Goal: Task Accomplishment & Management: Manage account settings

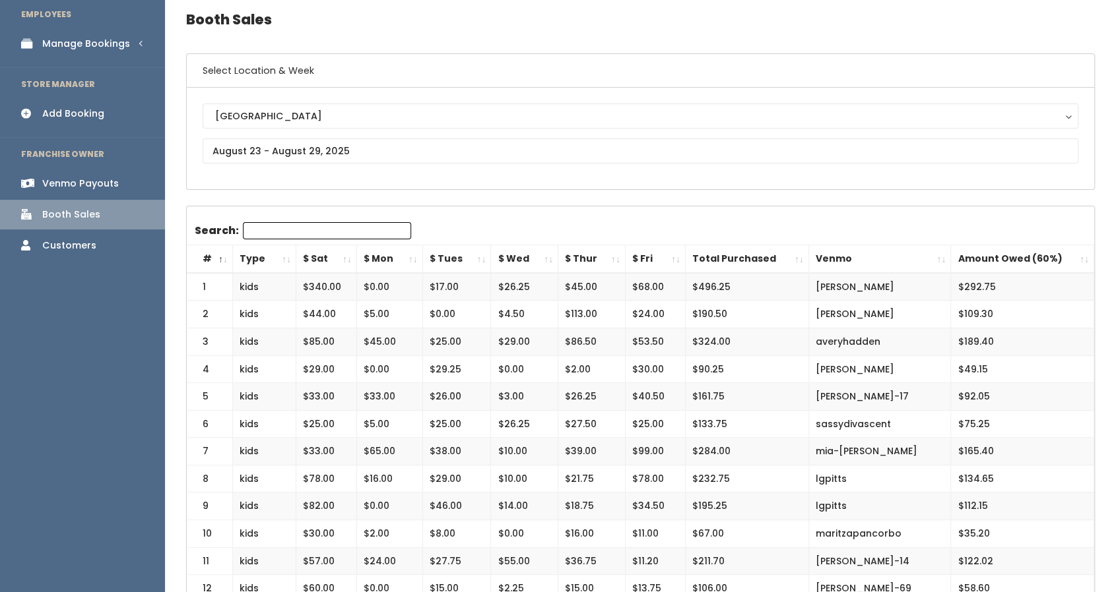
scroll to position [52, 0]
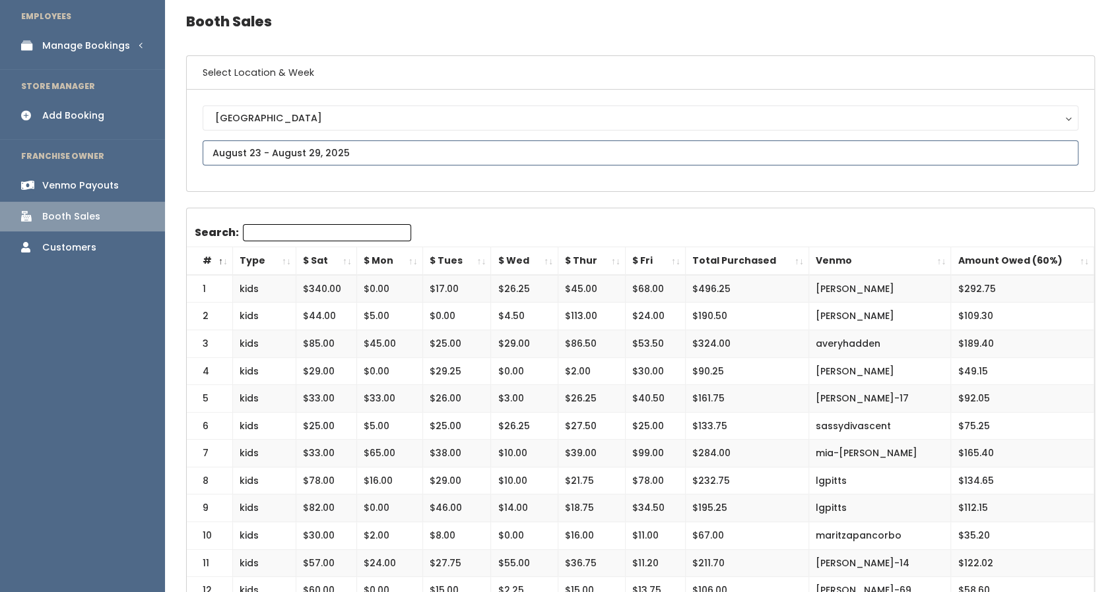
click at [351, 153] on input "text" at bounding box center [640, 153] width 875 height 25
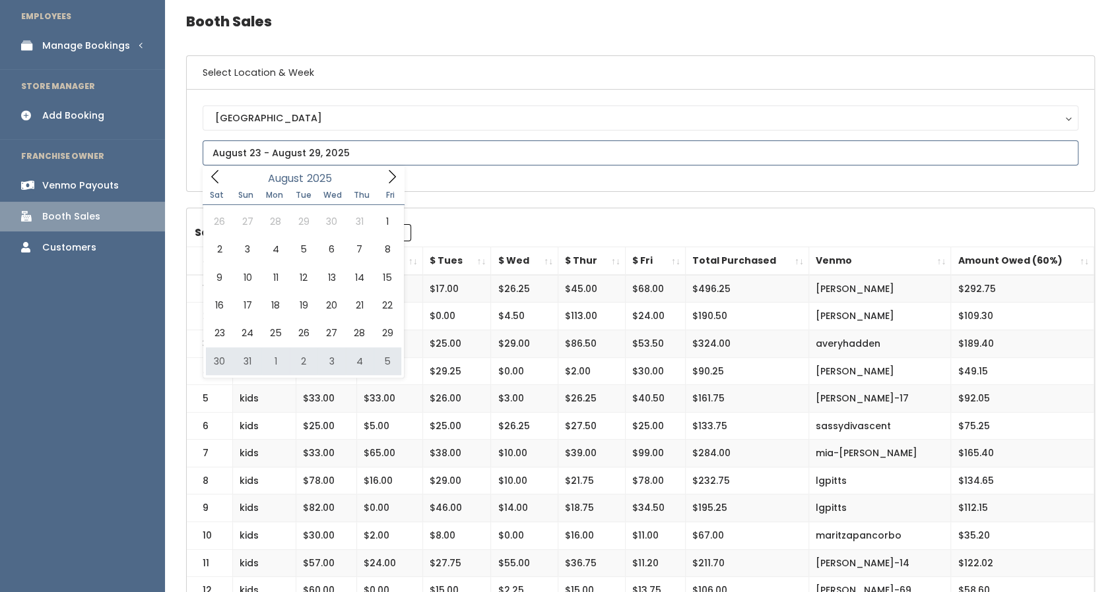
type input "August 30 to September 5"
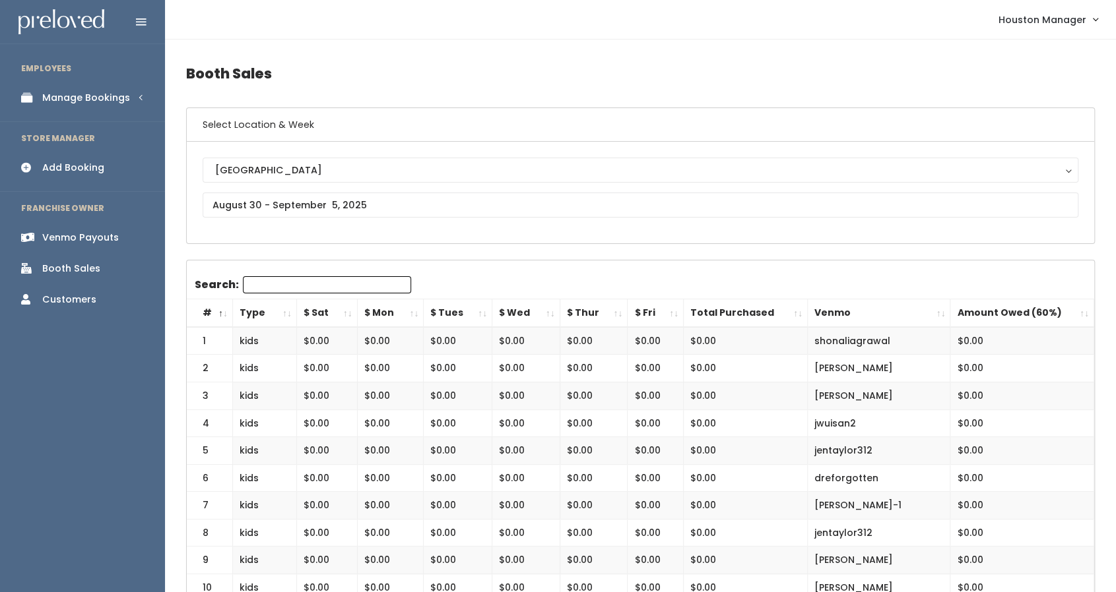
click at [108, 235] on div "Venmo Payouts" at bounding box center [80, 238] width 77 height 14
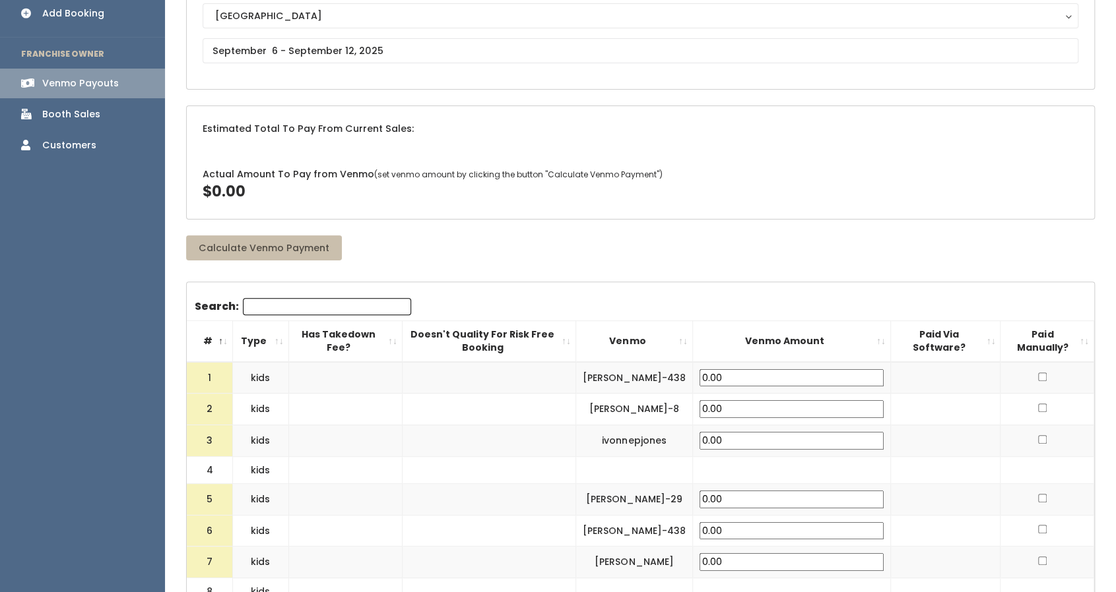
scroll to position [107, 0]
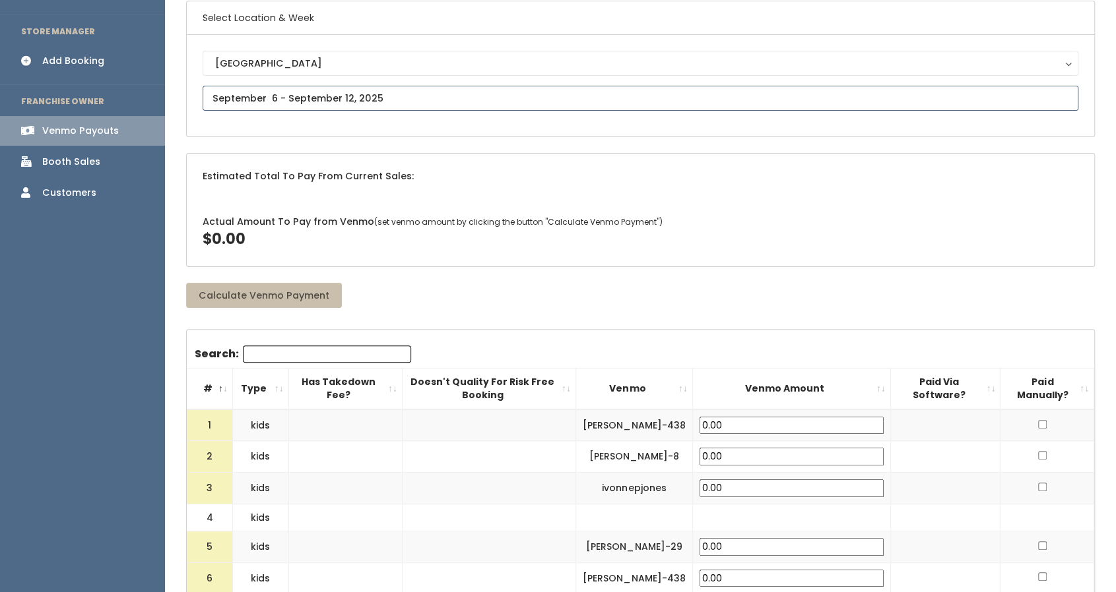
click at [312, 102] on input "text" at bounding box center [640, 98] width 875 height 25
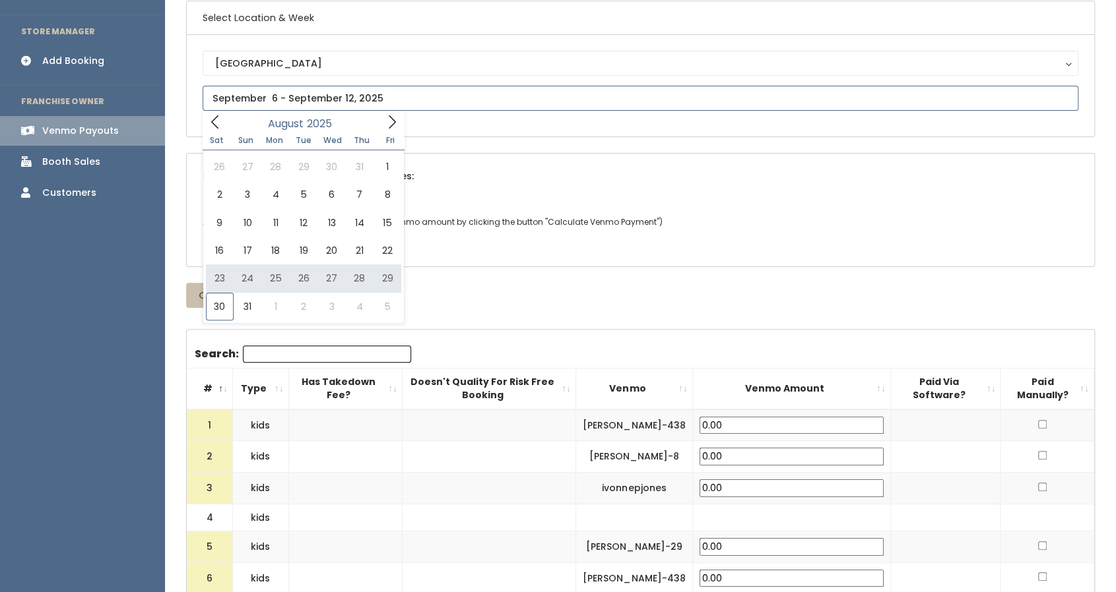
type input "August 23 to August 29"
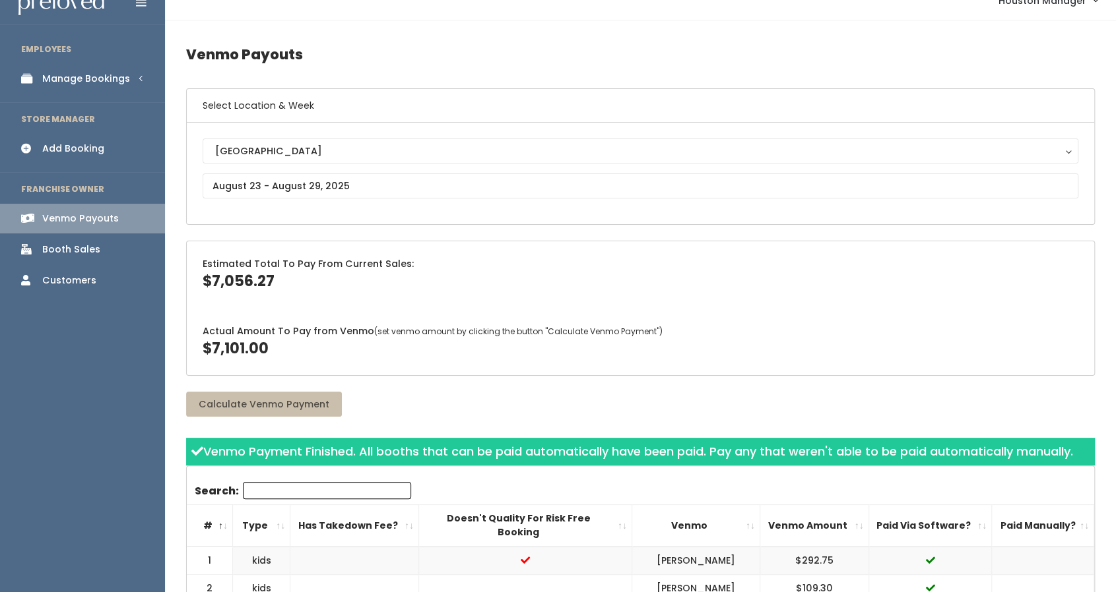
scroll to position [20, 0]
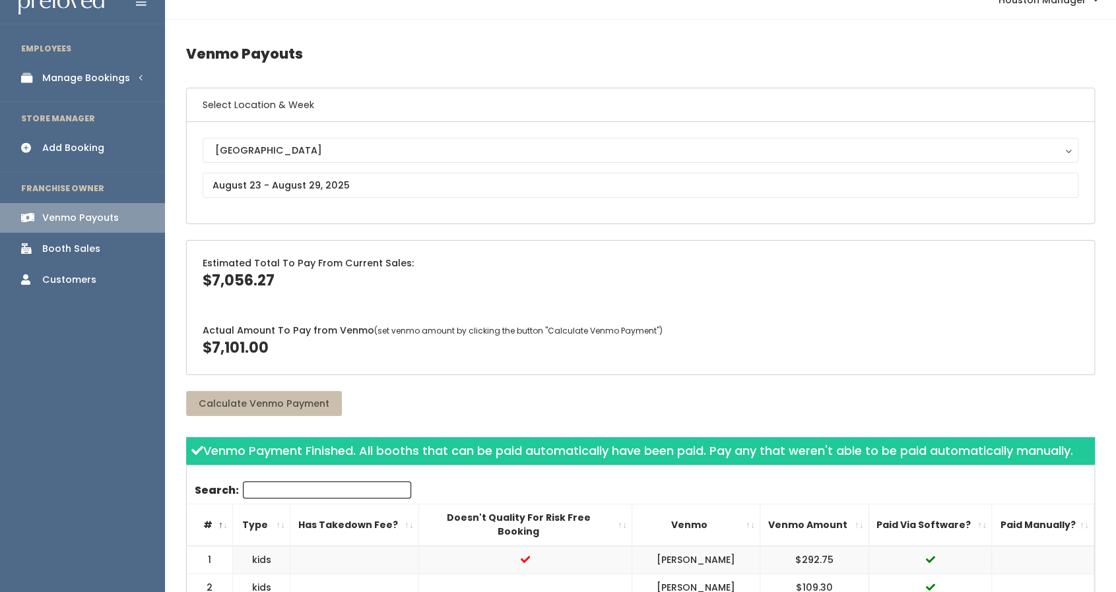
click at [71, 84] on div "Manage Bookings" at bounding box center [86, 78] width 88 height 14
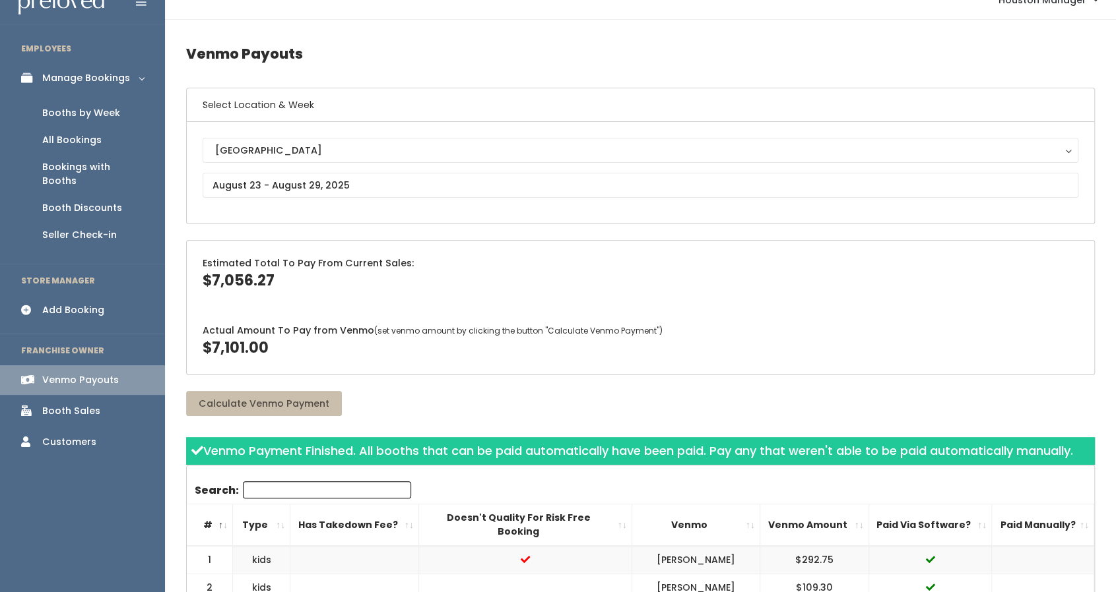
click at [70, 115] on div "Booths by Week" at bounding box center [81, 113] width 78 height 14
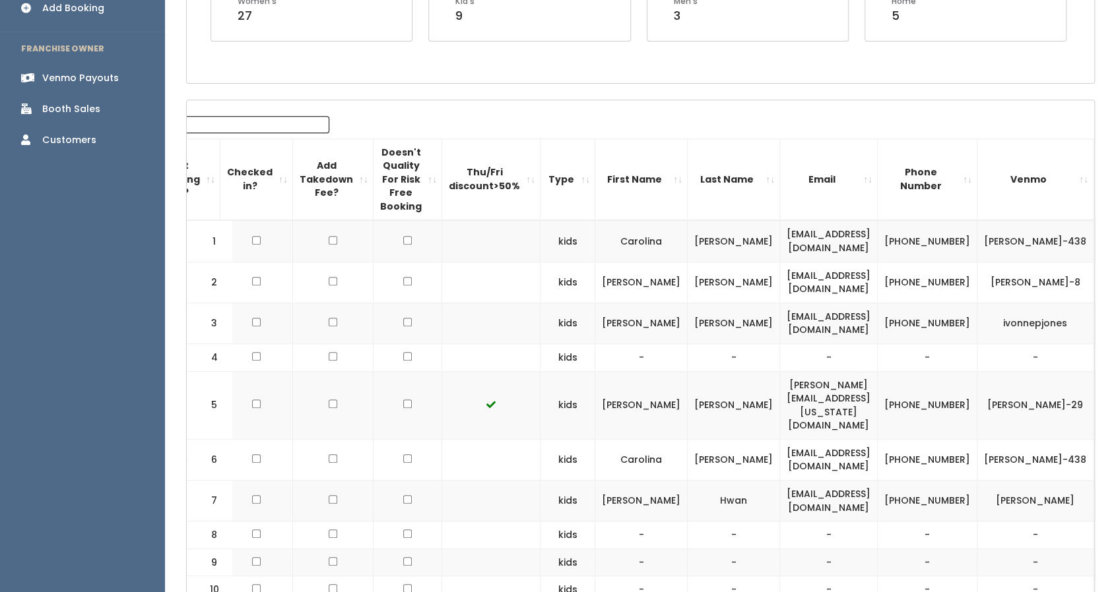
scroll to position [179, 0]
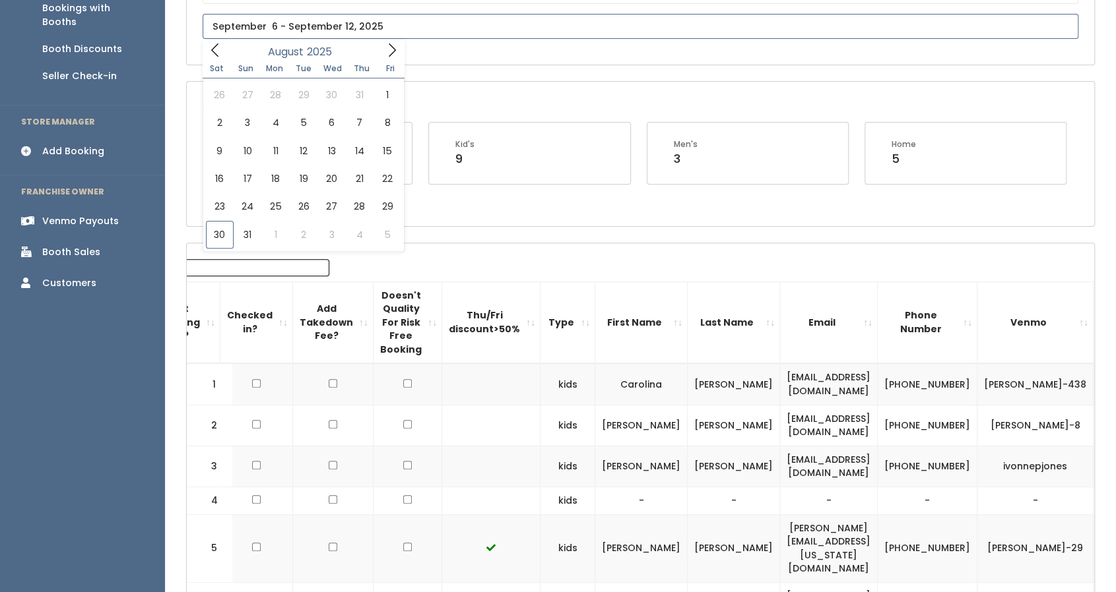
click at [362, 26] on input "text" at bounding box center [640, 26] width 875 height 25
click at [387, 57] on span at bounding box center [391, 50] width 25 height 20
type input "September 6 to September 12"
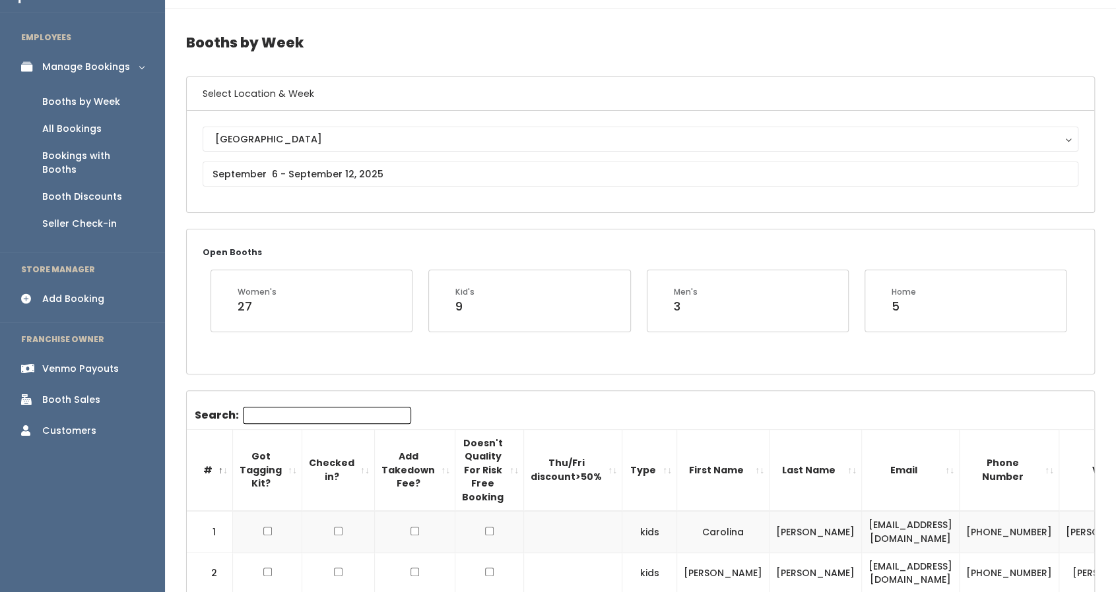
scroll to position [30, 0]
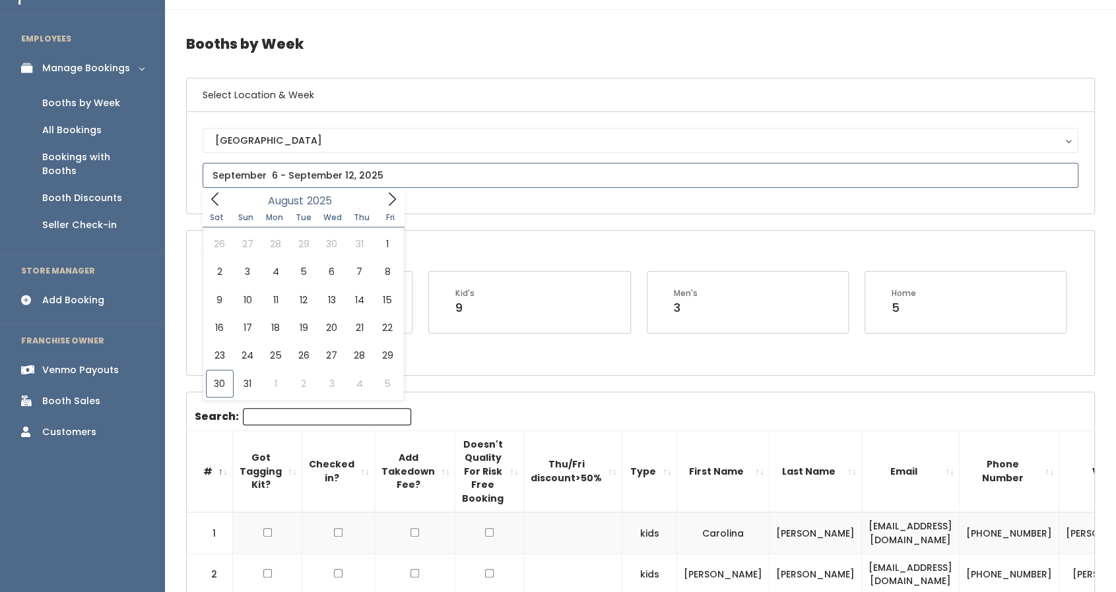
click at [313, 170] on input "text" at bounding box center [640, 175] width 875 height 25
click at [393, 197] on icon at bounding box center [392, 198] width 7 height 13
type input "[DATE] to [DATE]"
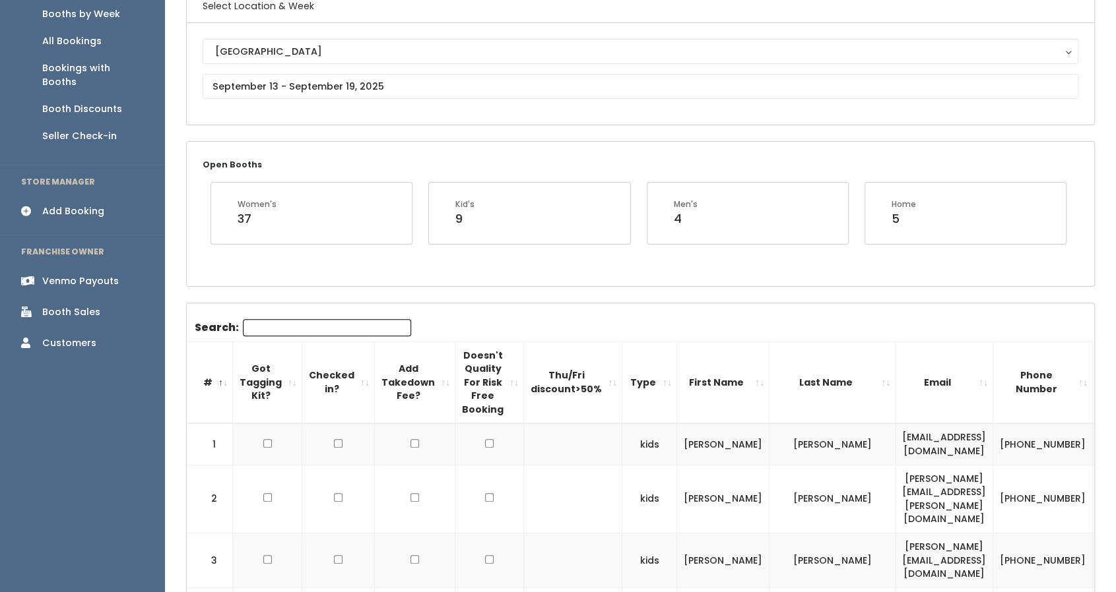
scroll to position [118, 0]
click at [278, 86] on input "text" at bounding box center [640, 87] width 875 height 25
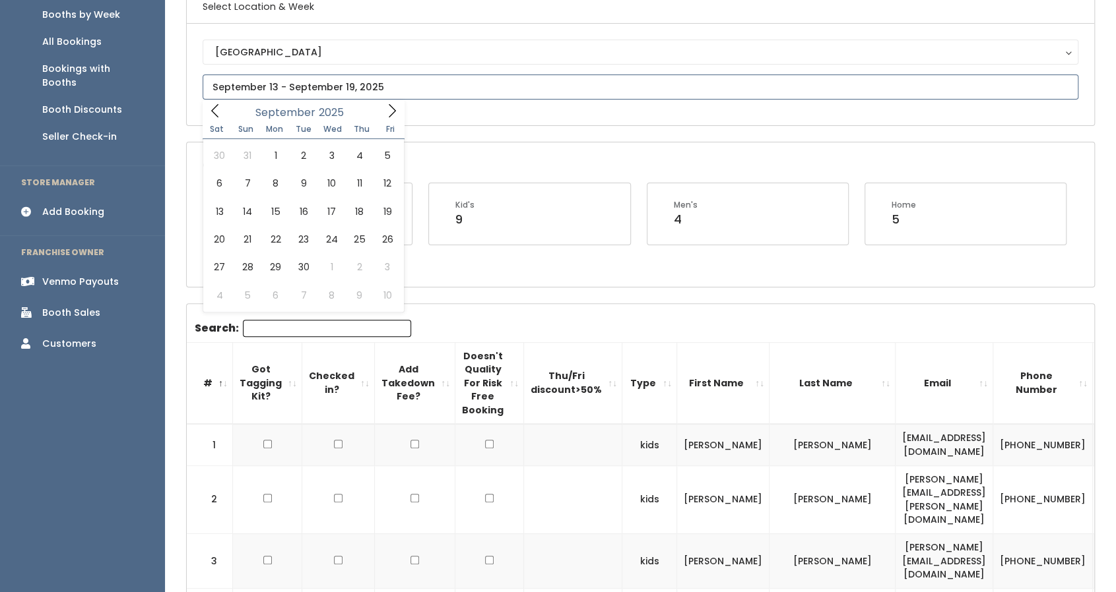
click at [387, 117] on icon at bounding box center [392, 111] width 15 height 15
type input "September 6 to September 12"
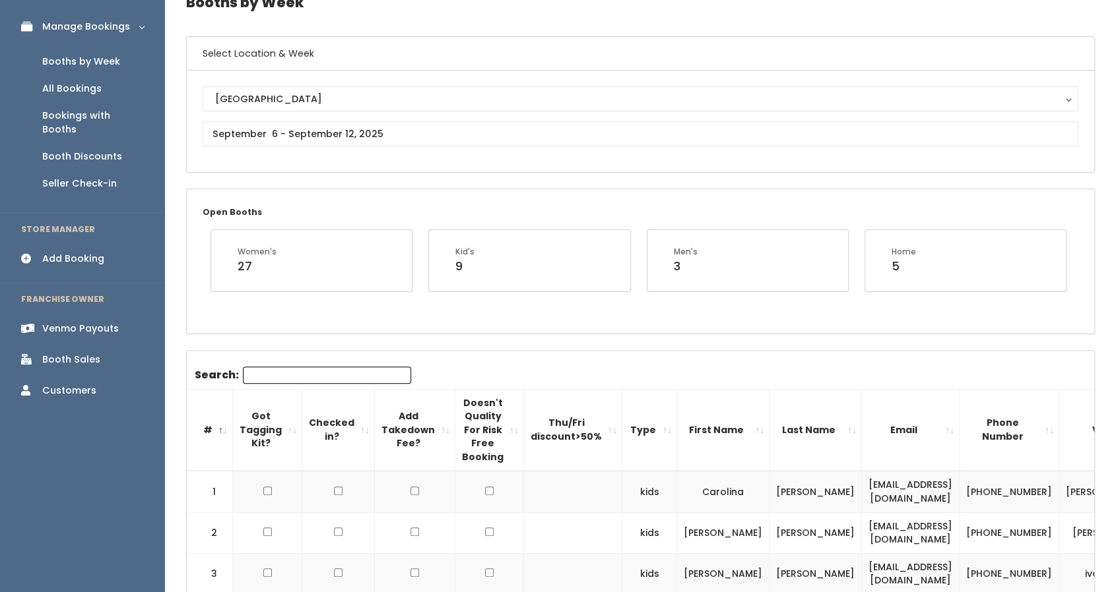
scroll to position [71, 0]
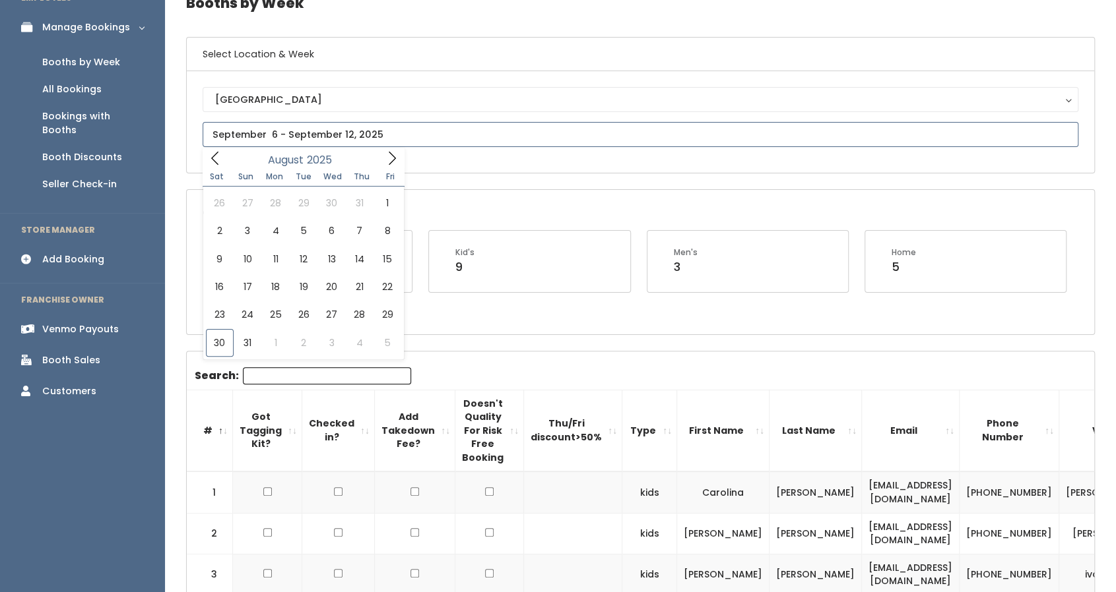
click at [349, 141] on input "text" at bounding box center [640, 134] width 875 height 25
click at [393, 155] on icon at bounding box center [392, 157] width 7 height 13
type input "September 13 to September 19"
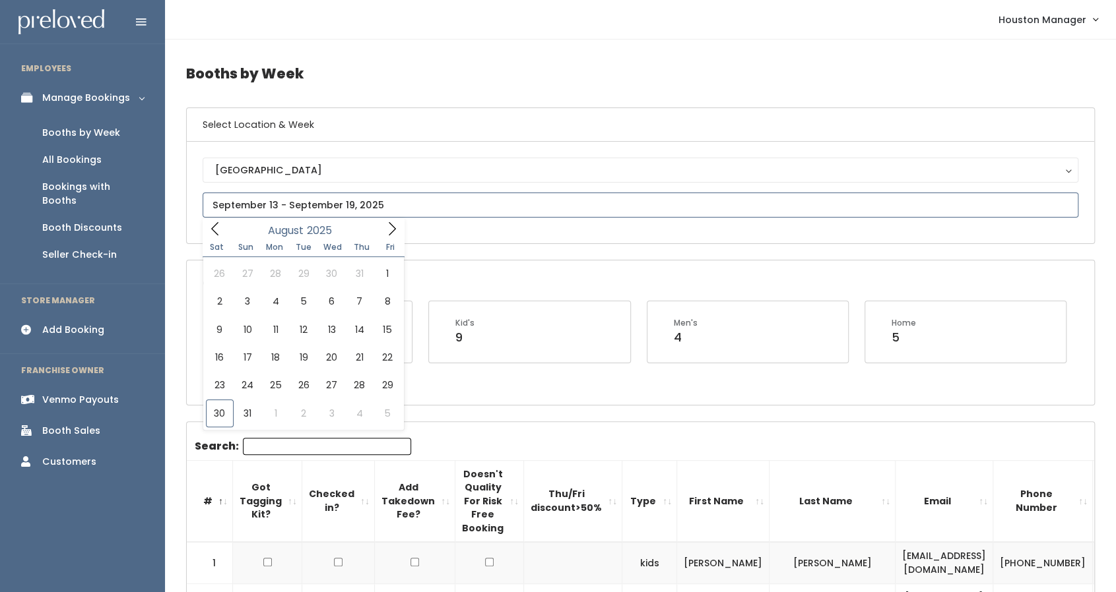
click at [331, 206] on input "text" at bounding box center [640, 205] width 875 height 25
click at [226, 226] on span at bounding box center [215, 228] width 25 height 20
click at [368, 230] on div "July 2025" at bounding box center [304, 228] width 152 height 20
click at [385, 232] on icon at bounding box center [392, 229] width 15 height 15
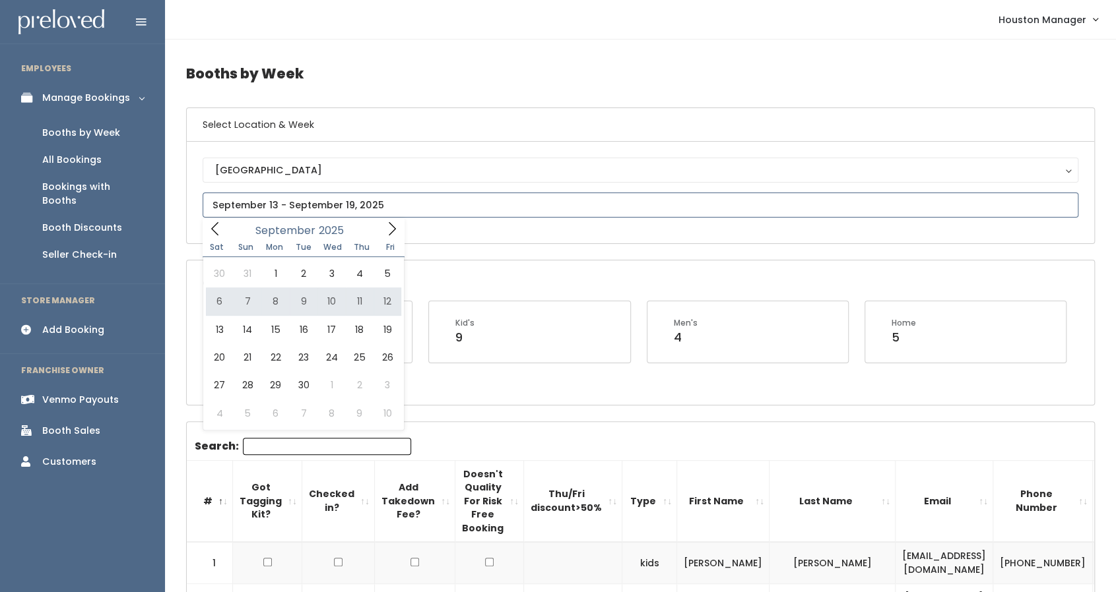
type input "September 6 to September 12"
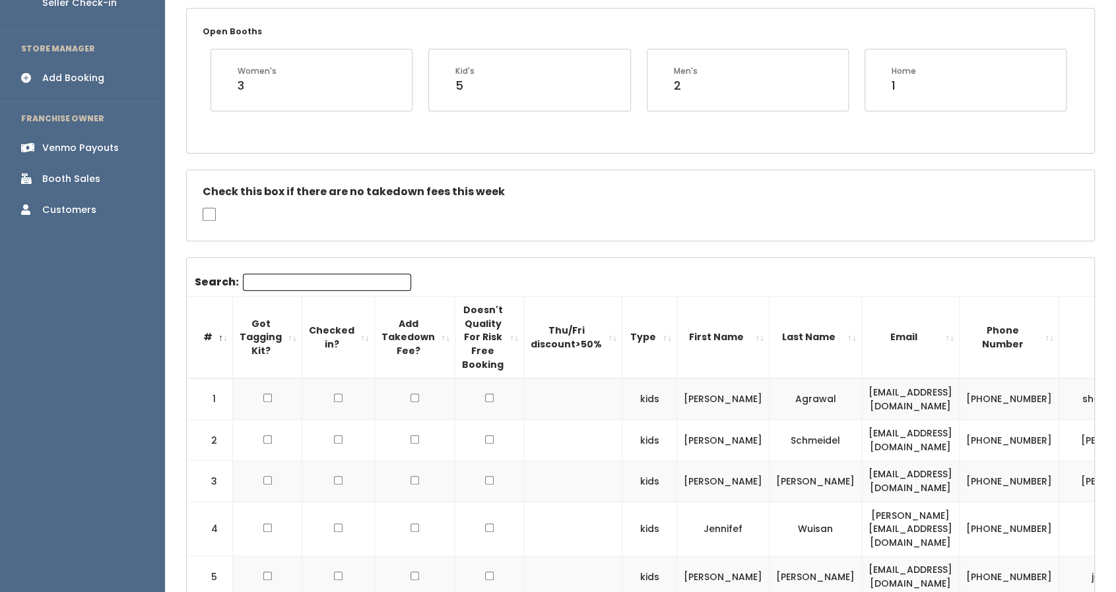
scroll to position [98, 0]
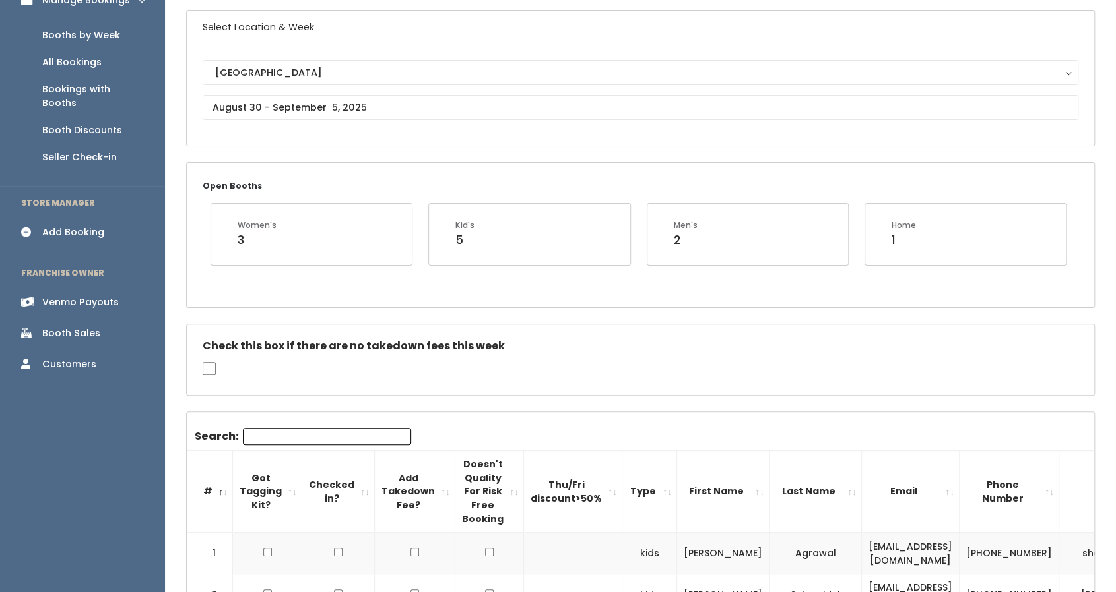
click at [100, 226] on div "Add Booking" at bounding box center [73, 233] width 62 height 14
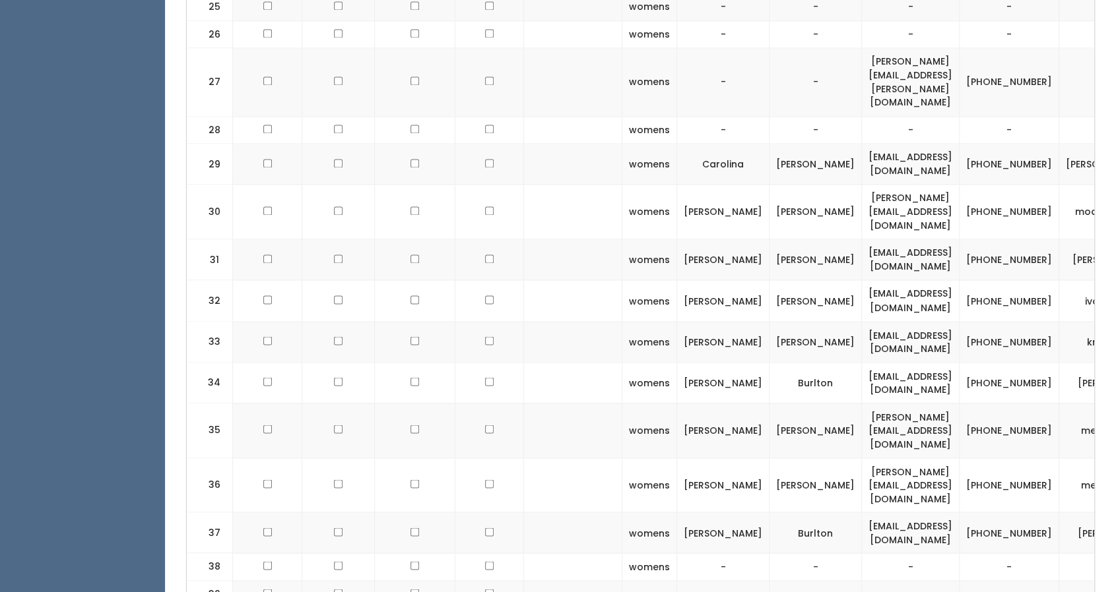
scroll to position [1370, 0]
click at [914, 513] on td "lauraburlton@gmail.com" at bounding box center [911, 533] width 98 height 41
click at [914, 513] on td "[EMAIL_ADDRESS][DOMAIN_NAME]" at bounding box center [911, 533] width 98 height 41
copy tr "[EMAIL_ADDRESS][DOMAIN_NAME]"
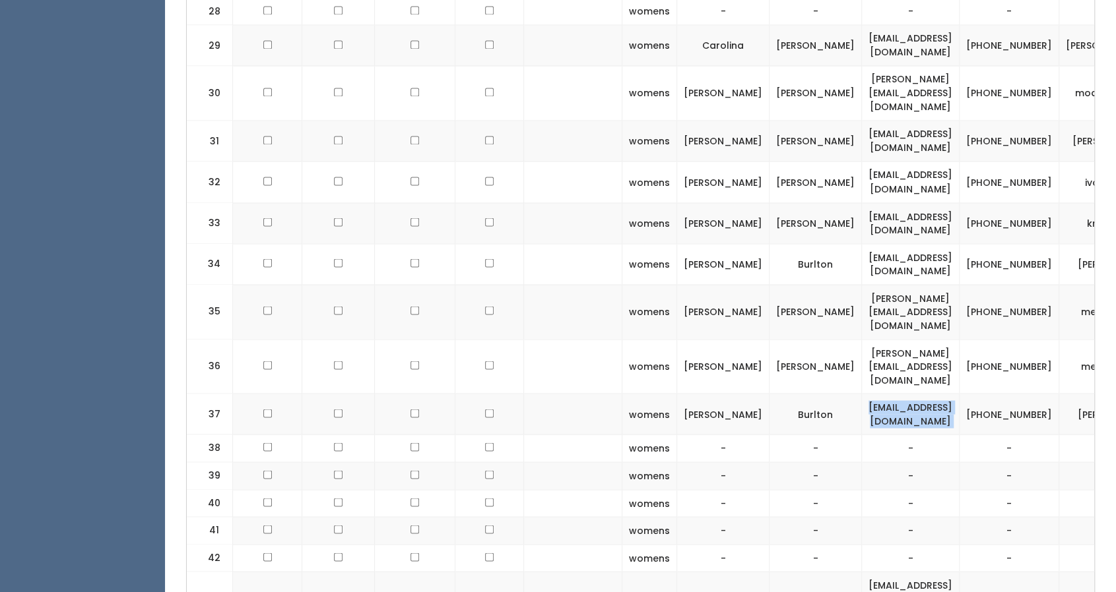
scroll to position [0, 82]
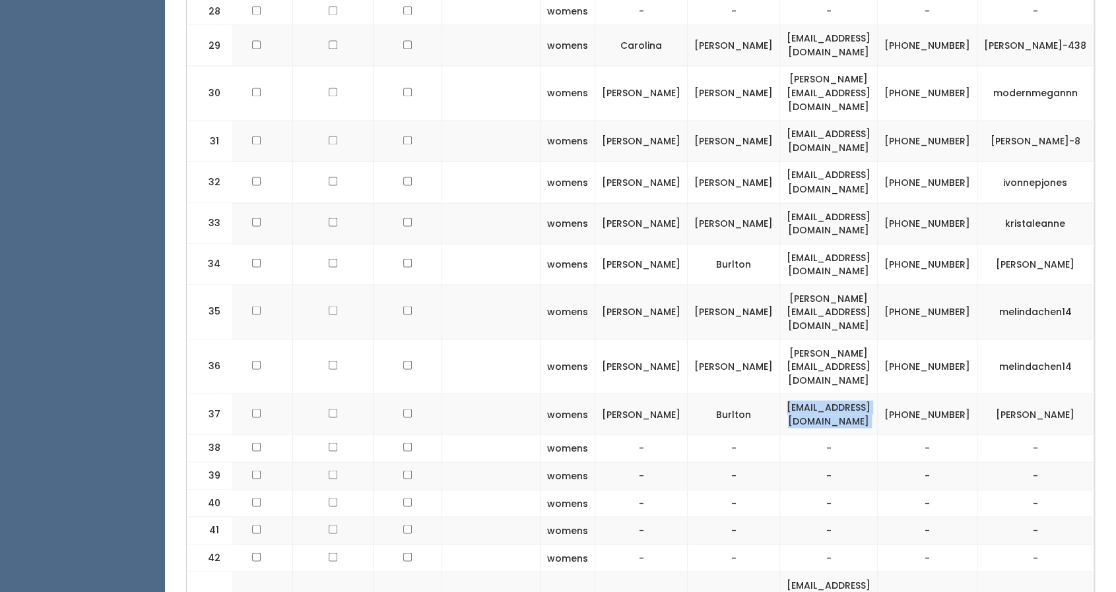
click at [1108, 406] on button "button" at bounding box center [1116, 414] width 17 height 17
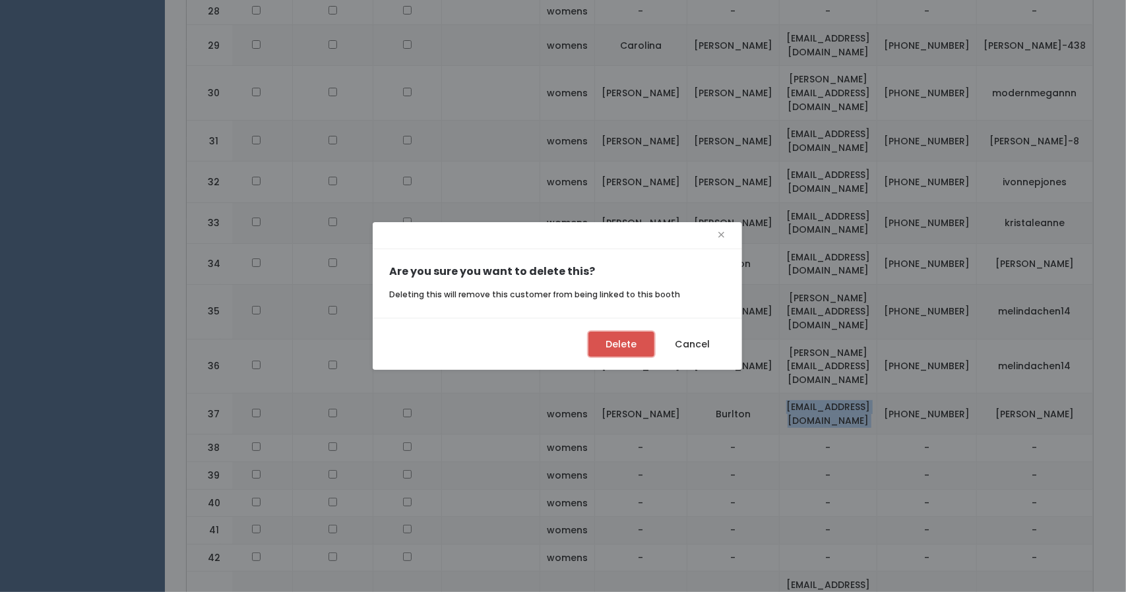
click at [643, 350] on button "Delete" at bounding box center [621, 344] width 66 height 25
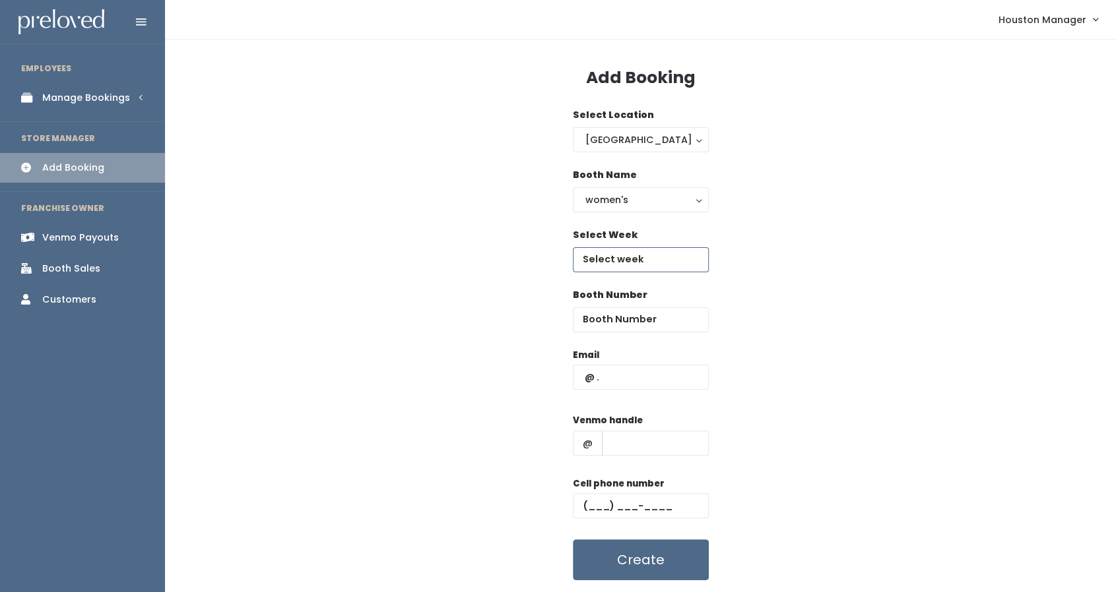
click at [652, 265] on input "text" at bounding box center [641, 259] width 136 height 25
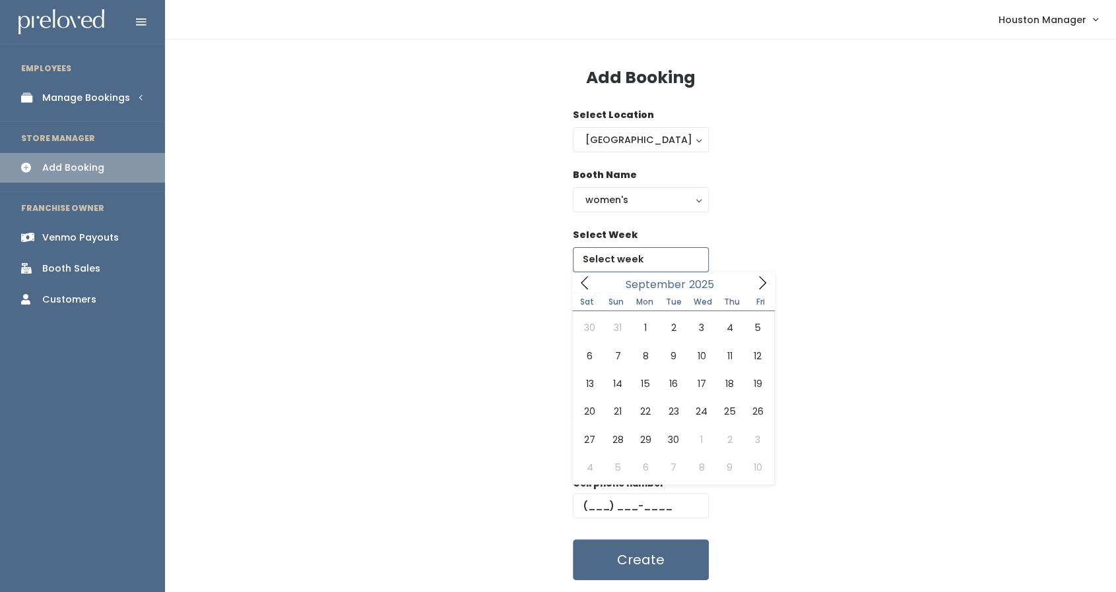
click at [758, 288] on icon at bounding box center [762, 283] width 15 height 15
type input "September 6 to September 12"
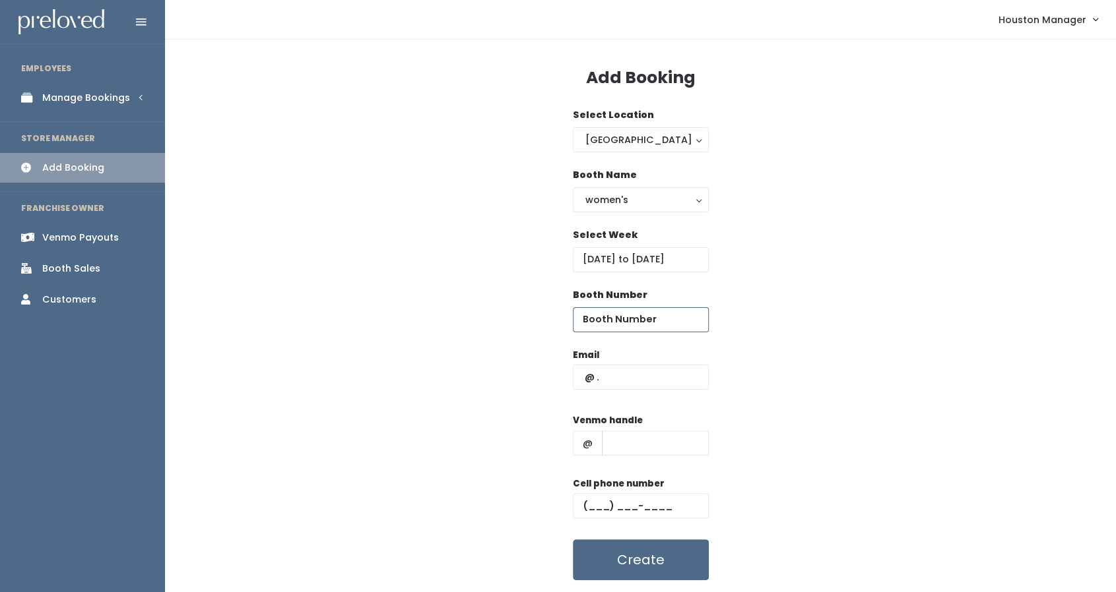
click at [633, 331] on input "number" at bounding box center [641, 319] width 136 height 25
type input "18"
click at [633, 375] on input "text" at bounding box center [641, 377] width 136 height 25
paste input "[EMAIL_ADDRESS][DOMAIN_NAME]"
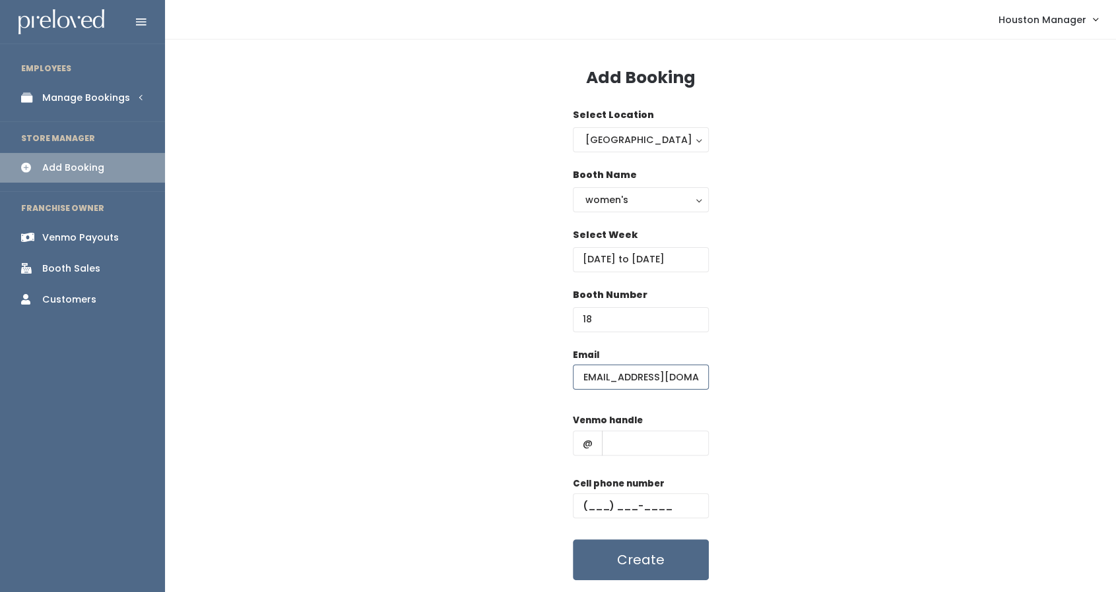
type input "[EMAIL_ADDRESS][DOMAIN_NAME]"
click at [637, 448] on input "text" at bounding box center [655, 443] width 107 height 25
type input "xs"
click at [631, 510] on input "text" at bounding box center [641, 505] width 136 height 25
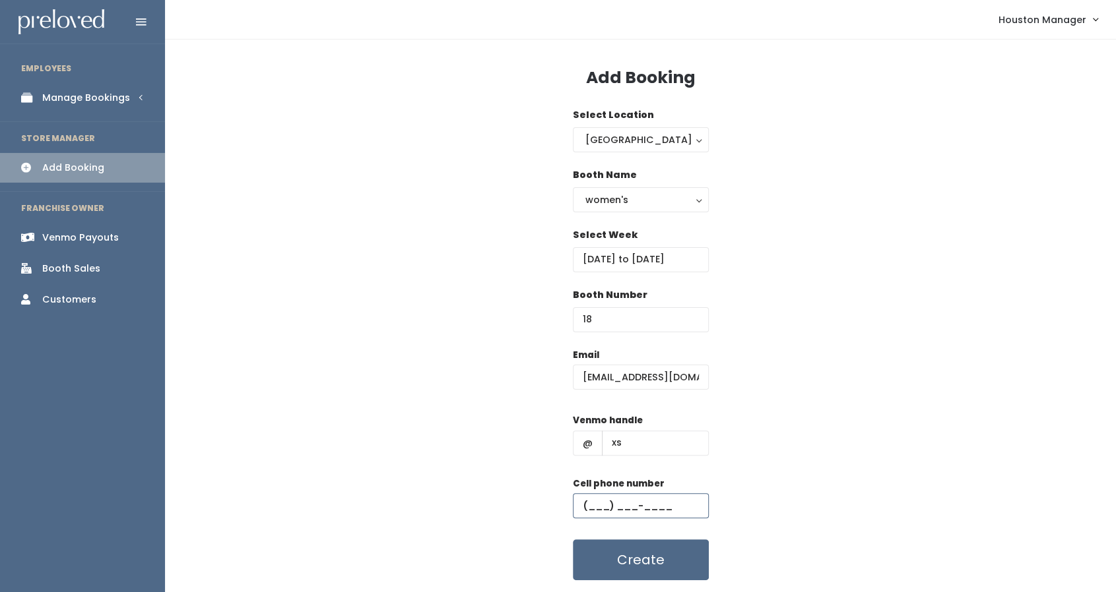
type input "(444) 444-4444"
click at [610, 552] on button "Create" at bounding box center [641, 560] width 136 height 41
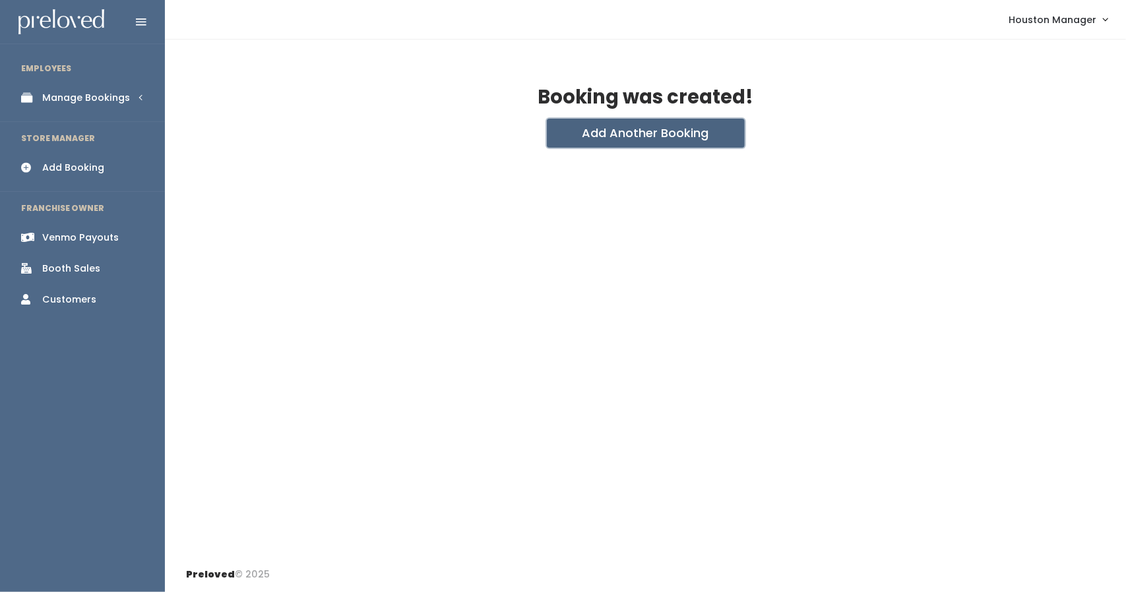
click at [604, 125] on button "Add Another Booking" at bounding box center [646, 133] width 198 height 29
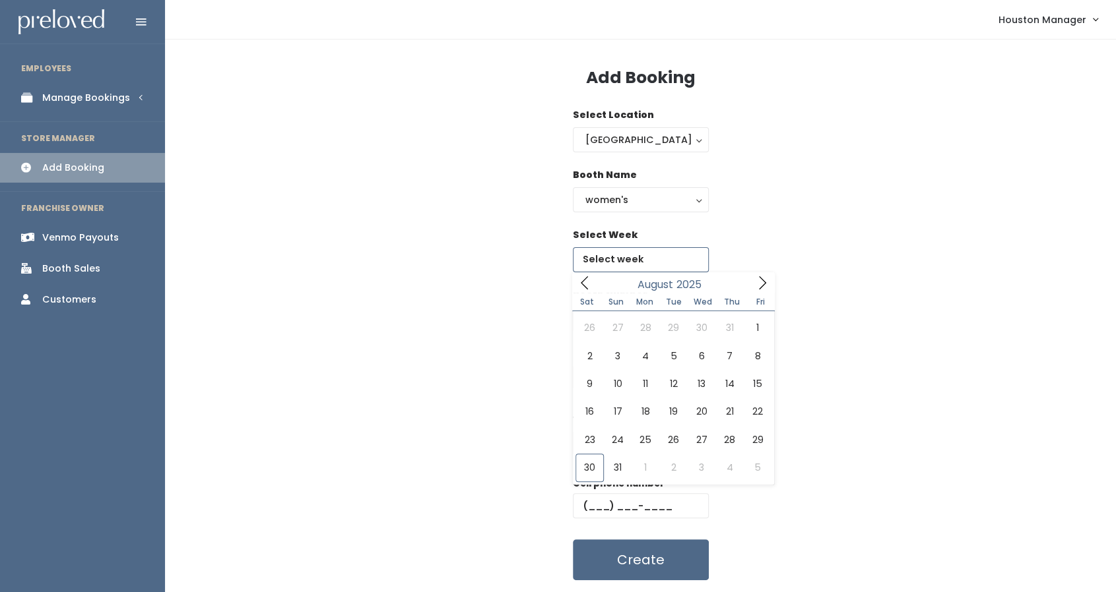
click at [608, 250] on input "text" at bounding box center [641, 259] width 136 height 25
click at [765, 284] on icon at bounding box center [762, 283] width 15 height 15
type input "September 13 to September 19"
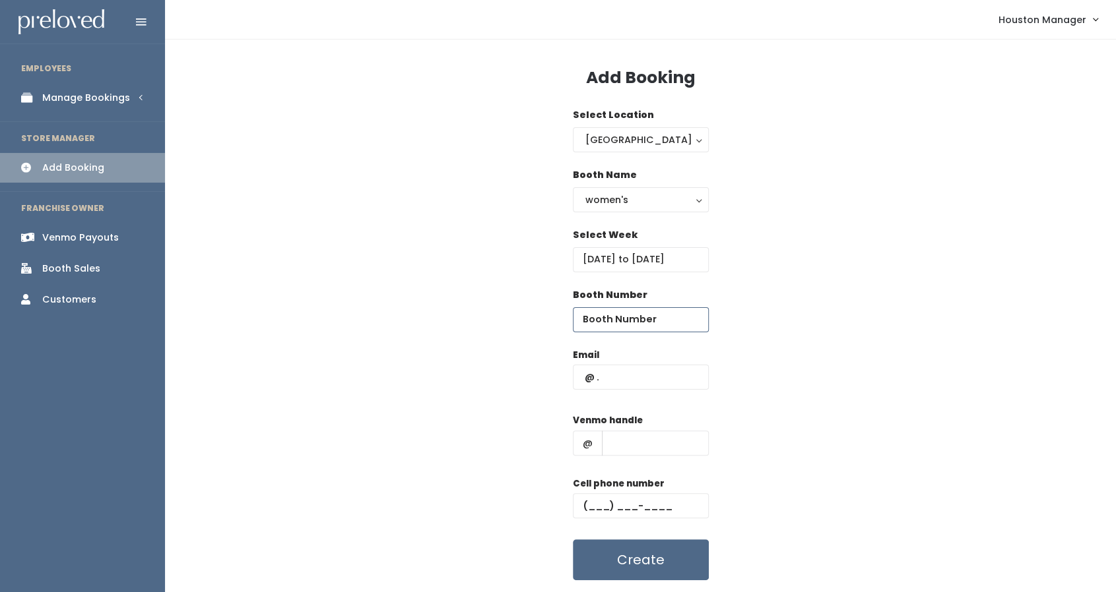
click at [620, 313] on input "number" at bounding box center [641, 319] width 136 height 25
type input "18"
click at [627, 385] on input "text" at bounding box center [641, 377] width 136 height 25
paste input "[EMAIL_ADDRESS][DOMAIN_NAME]"
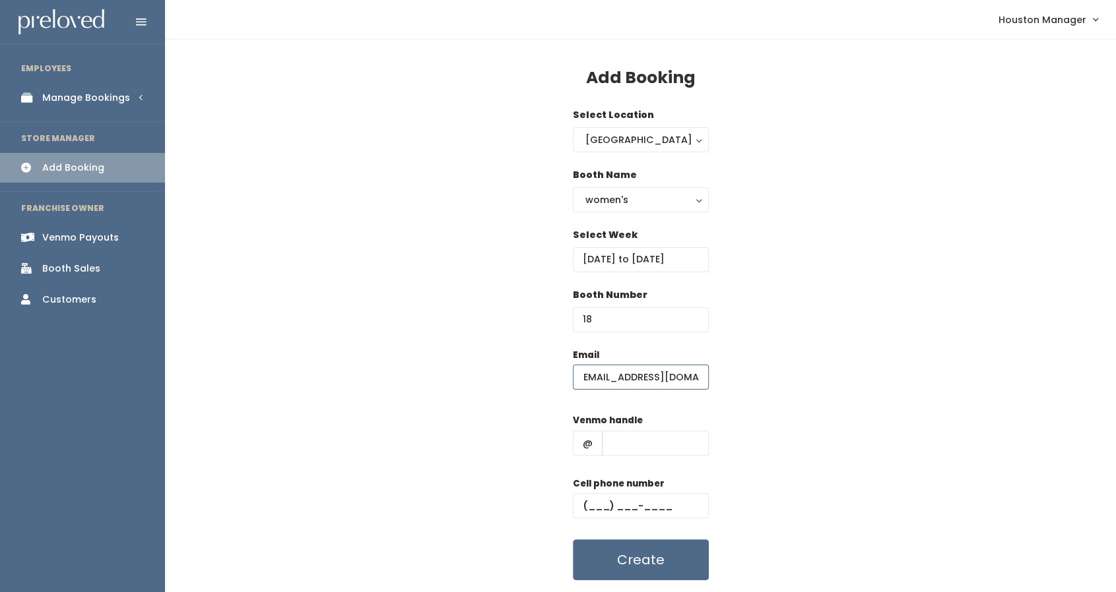
type input "[EMAIL_ADDRESS][DOMAIN_NAME]"
click at [628, 435] on input "text" at bounding box center [655, 443] width 107 height 25
type input "555"
click at [633, 509] on input "text" at bounding box center [641, 505] width 136 height 25
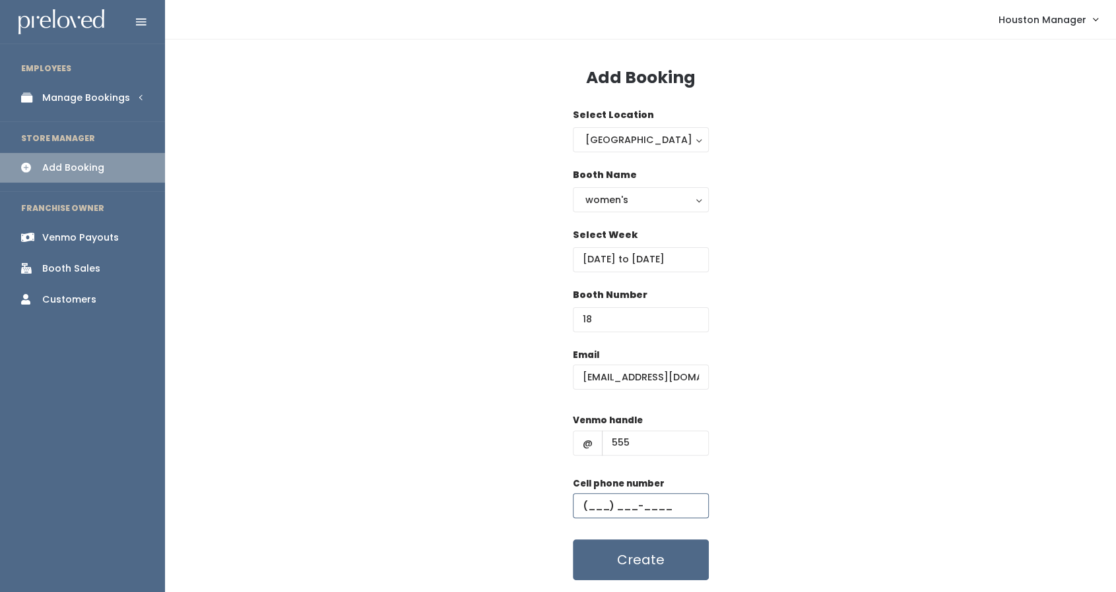
type input "(444) 444-4444"
click at [636, 565] on button "Create" at bounding box center [641, 560] width 136 height 41
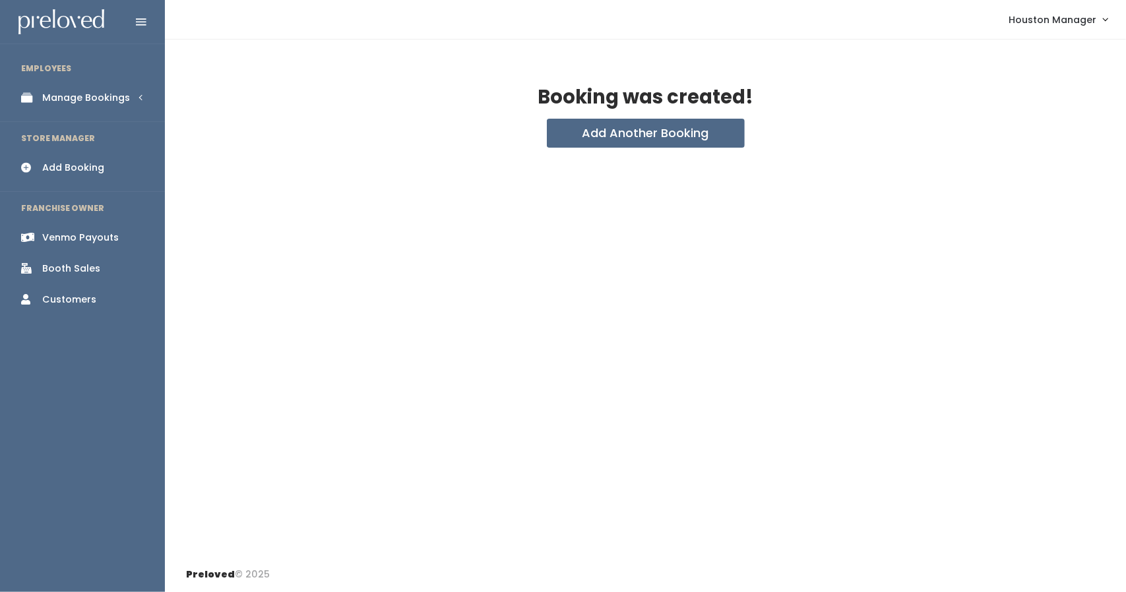
click at [100, 170] on div "Add Booking" at bounding box center [73, 168] width 62 height 14
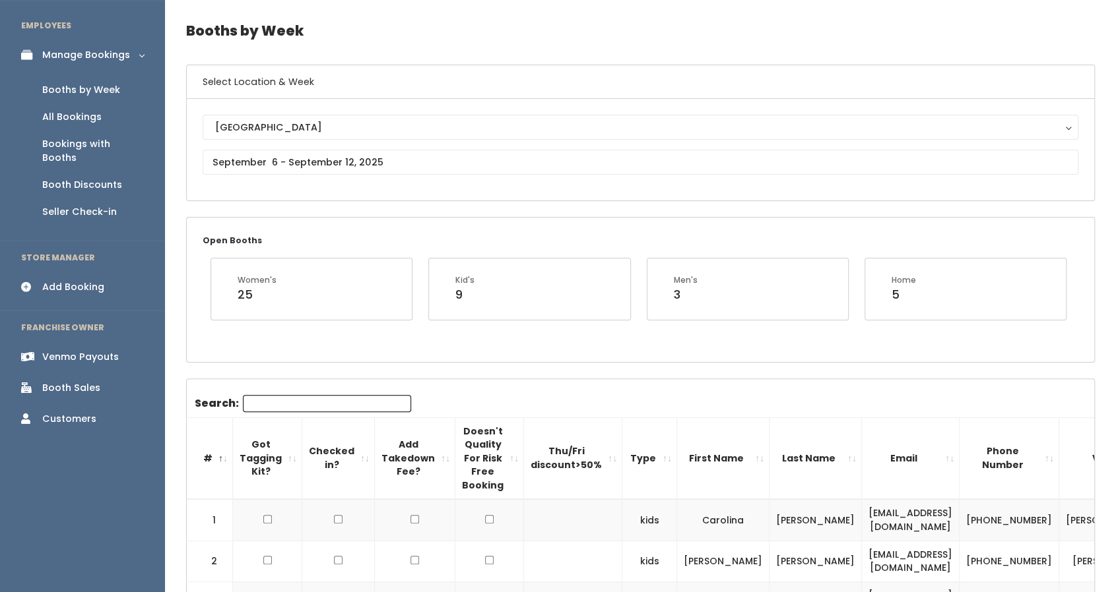
scroll to position [41, 0]
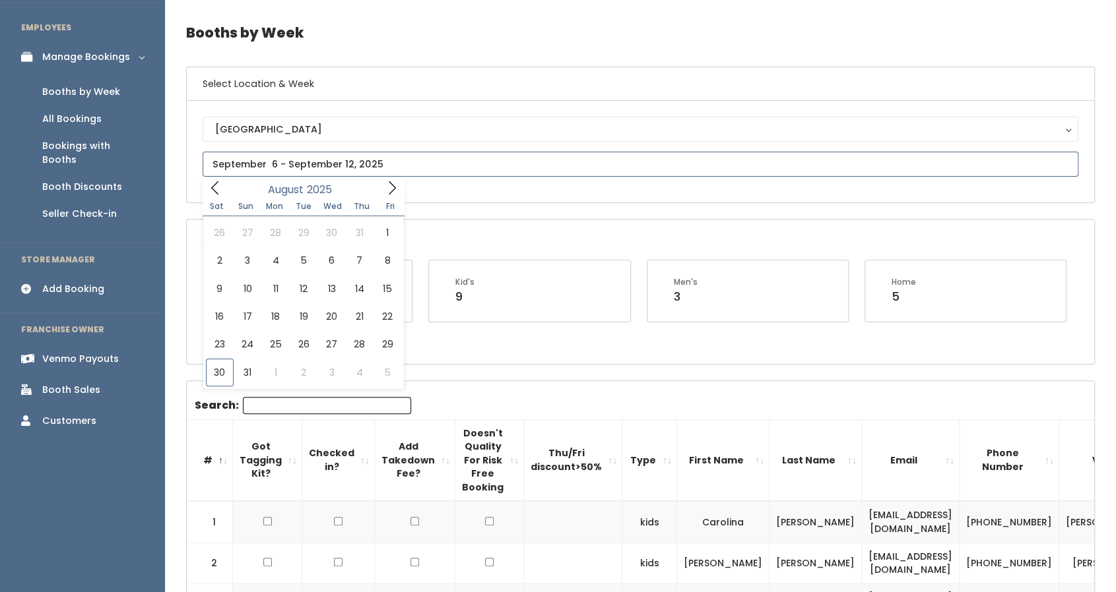
click at [398, 185] on icon at bounding box center [392, 188] width 15 height 15
type input "September 13 to September 19"
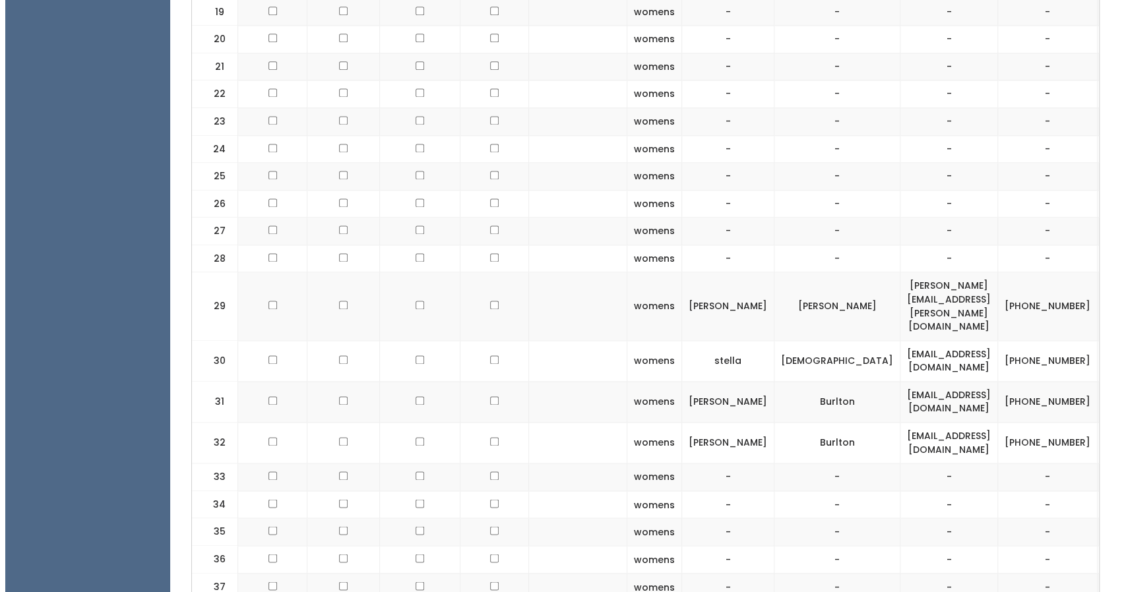
scroll to position [0, 82]
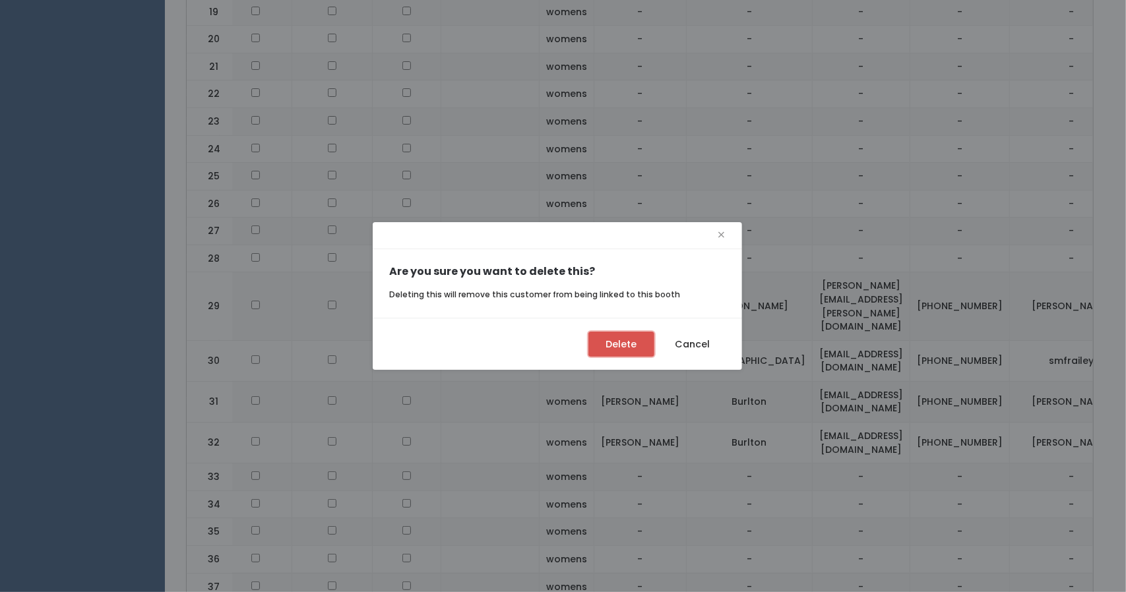
click at [627, 337] on button "Delete" at bounding box center [621, 344] width 66 height 25
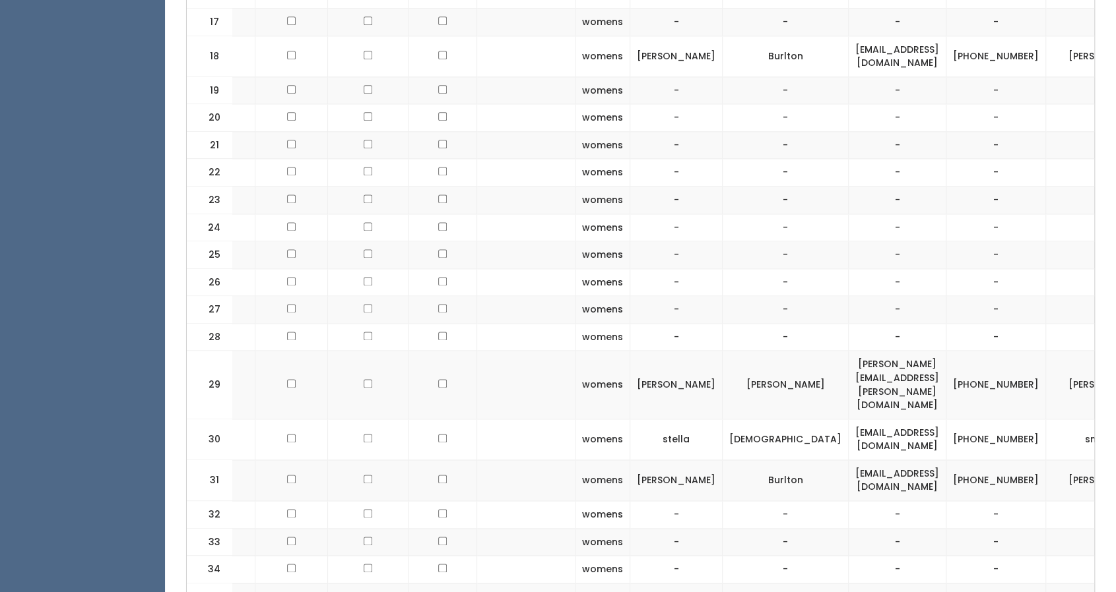
scroll to position [0, 71]
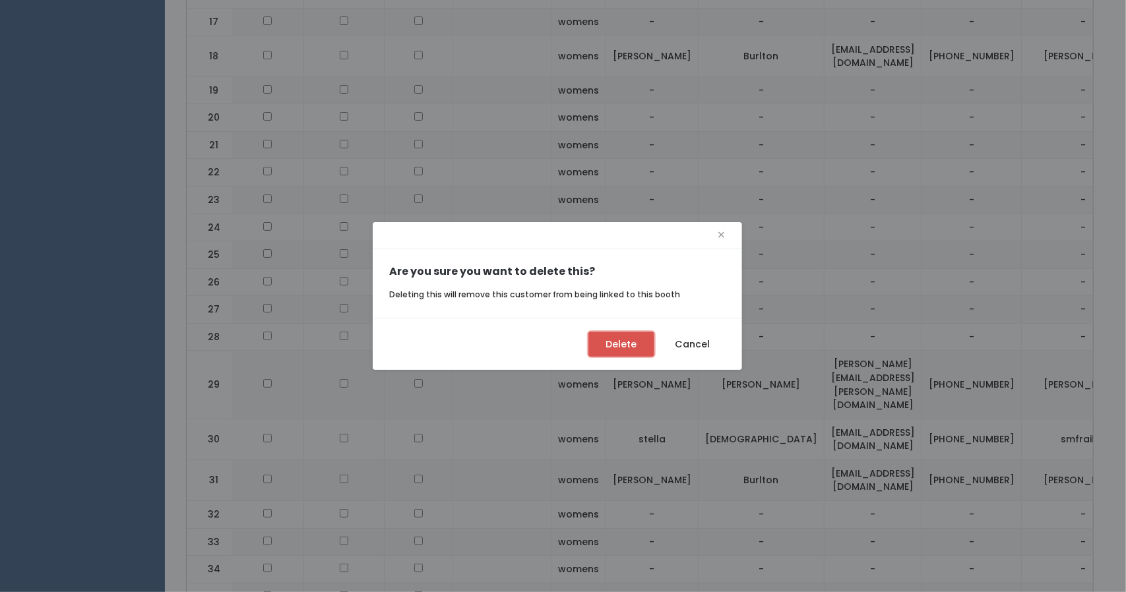
click at [630, 338] on button "Delete" at bounding box center [621, 344] width 66 height 25
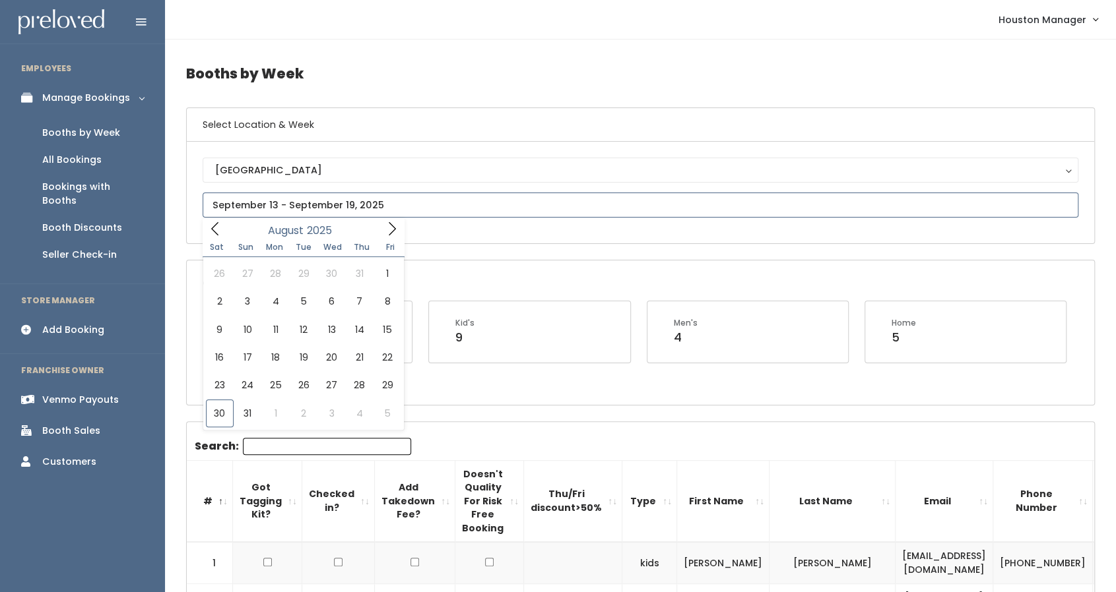
click at [325, 193] on input "text" at bounding box center [640, 205] width 875 height 25
type input "[DATE] to [DATE]"
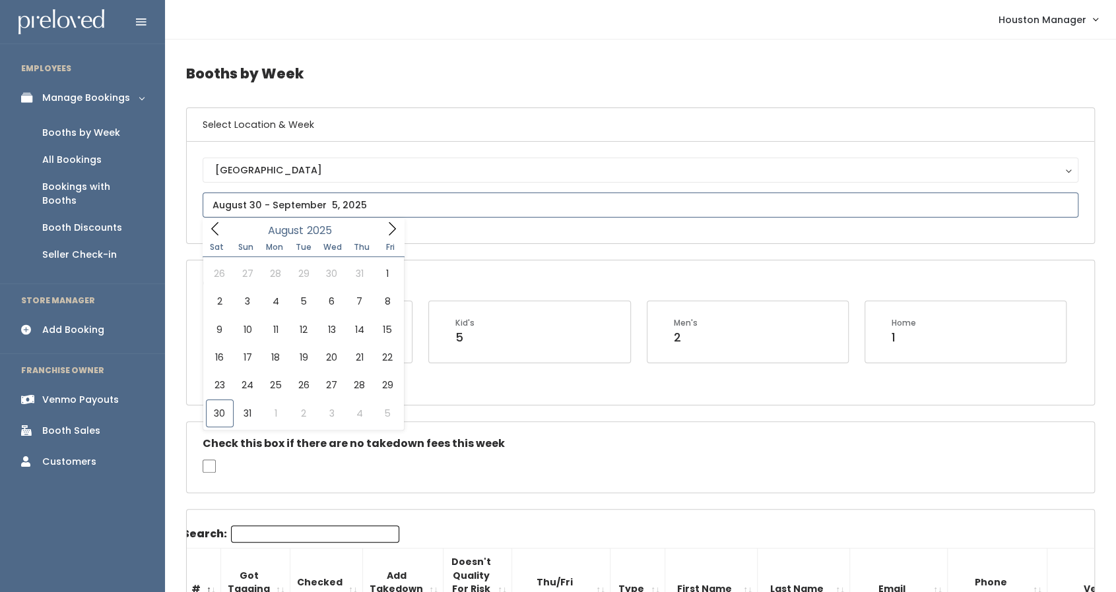
click at [336, 210] on input "text" at bounding box center [640, 205] width 875 height 25
type input "August 23 to August 29"
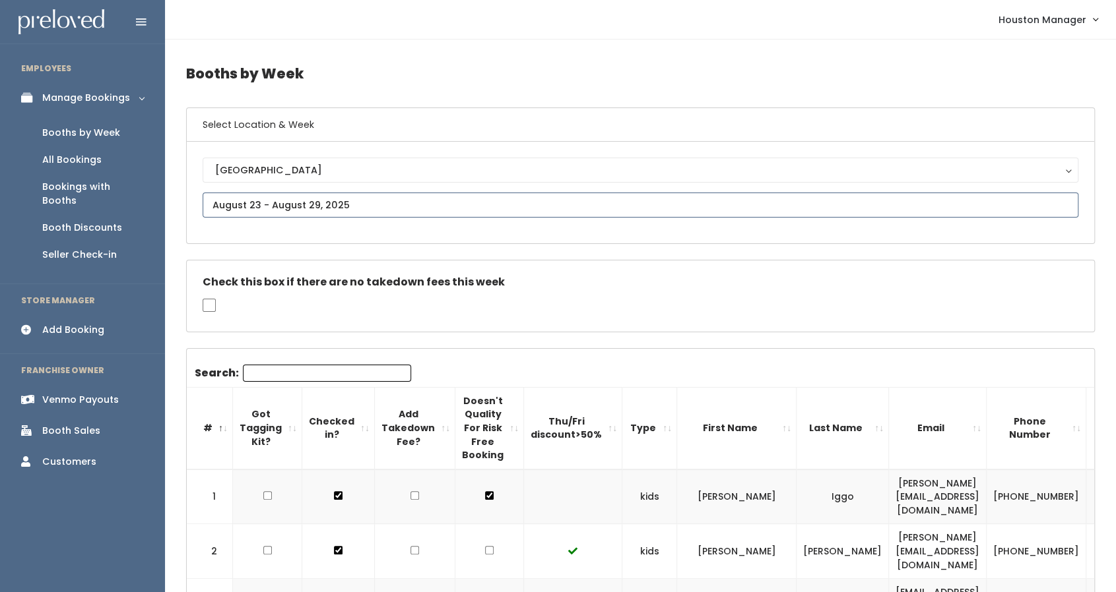
click at [374, 206] on input "text" at bounding box center [640, 205] width 875 height 25
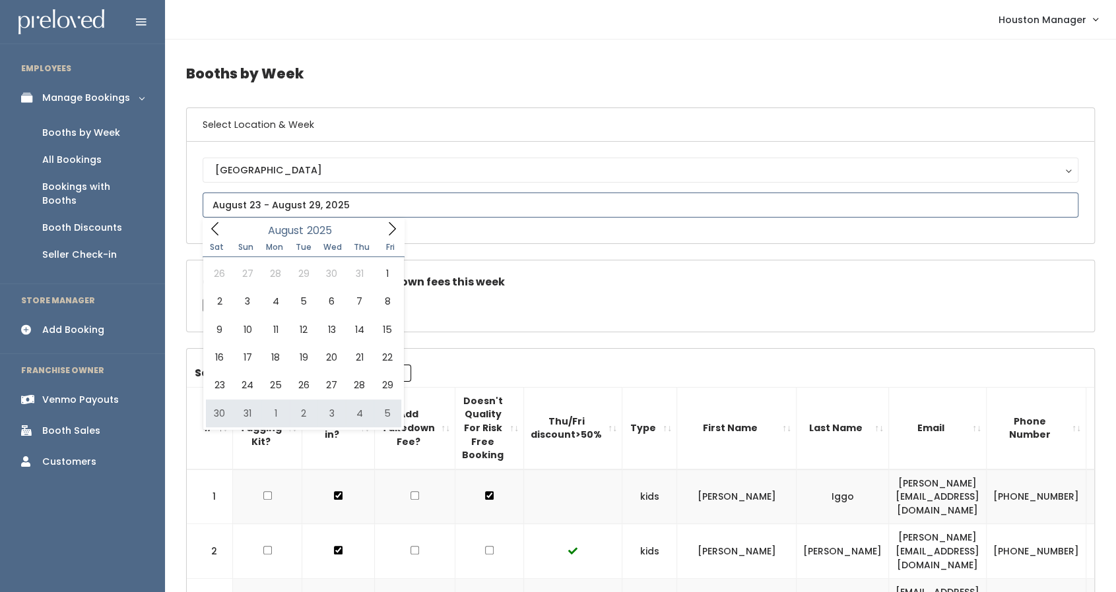
type input "August 30 to September 5"
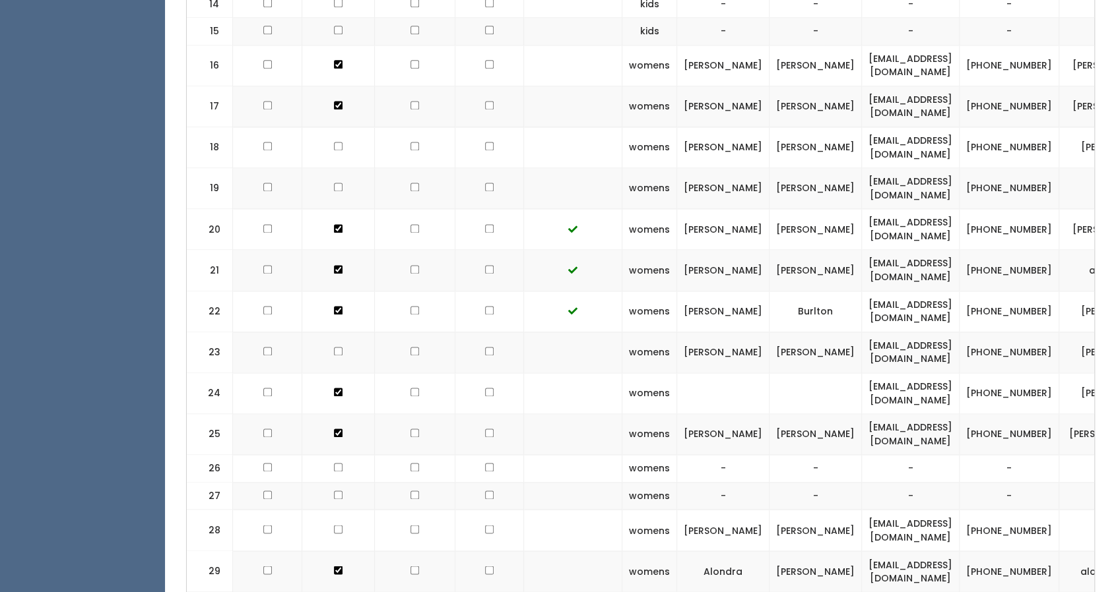
scroll to position [1166, 0]
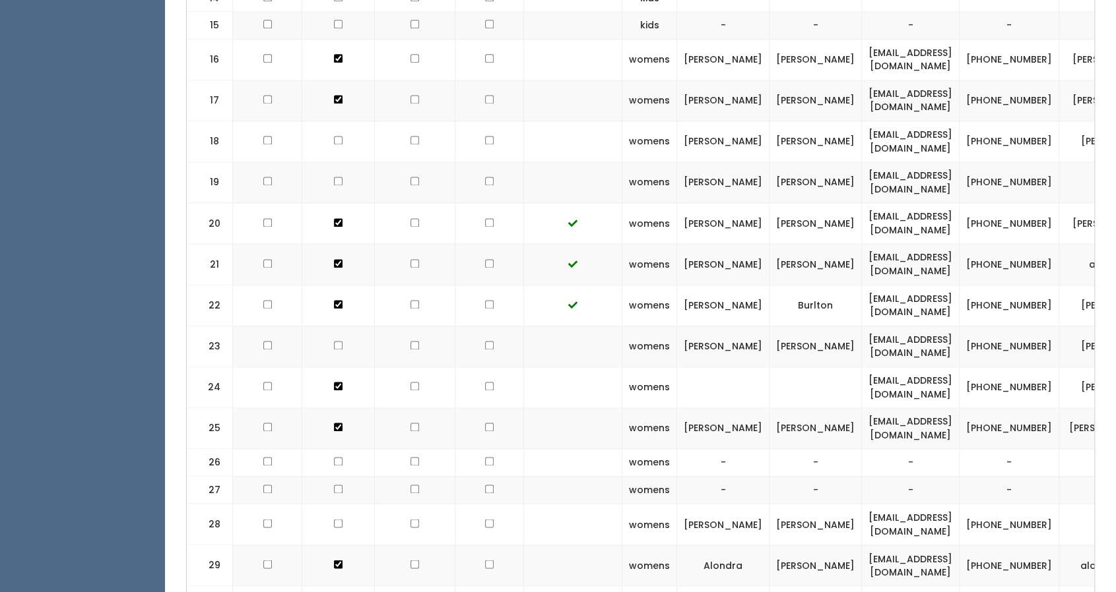
click at [769, 476] on td "-" at bounding box center [815, 490] width 92 height 28
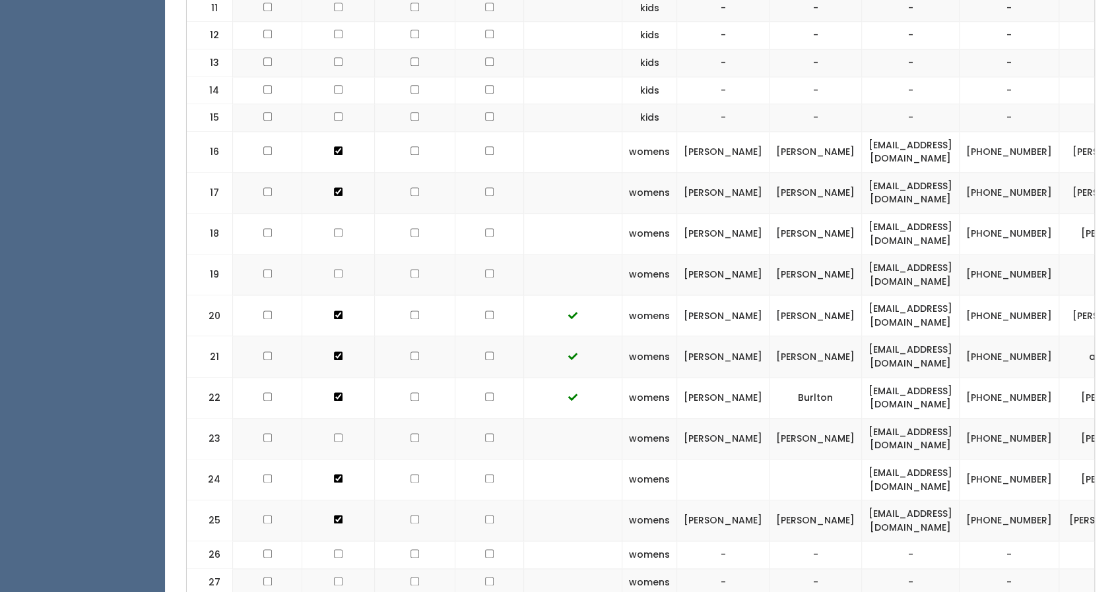
click at [862, 255] on td "ninigonzales.217@gmail.com" at bounding box center [911, 275] width 98 height 41
copy tr "ninigonzales.217@gmail.com"
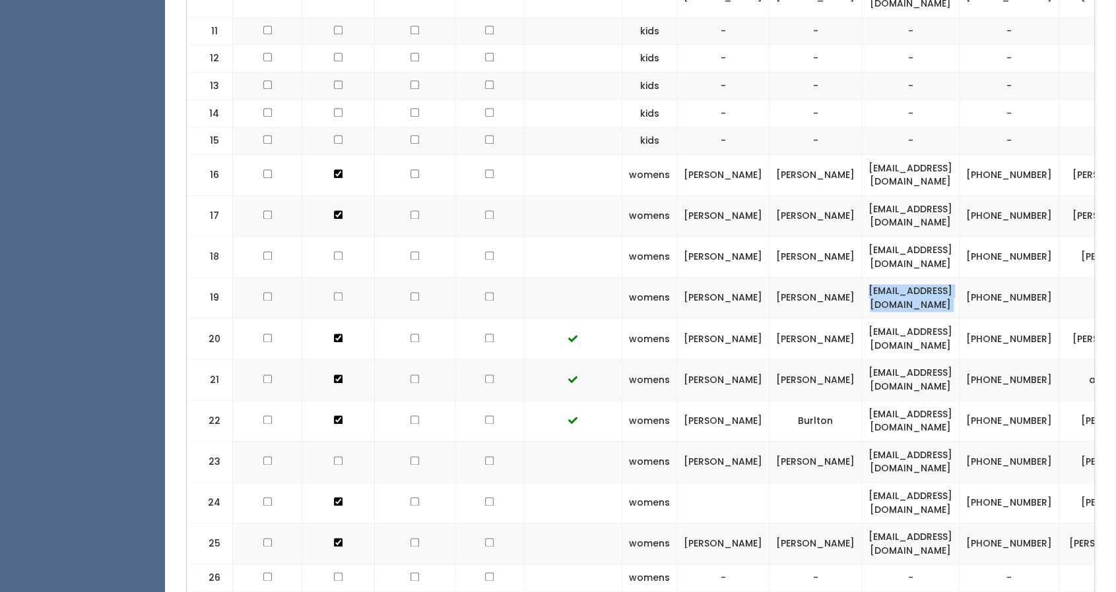
scroll to position [1054, 0]
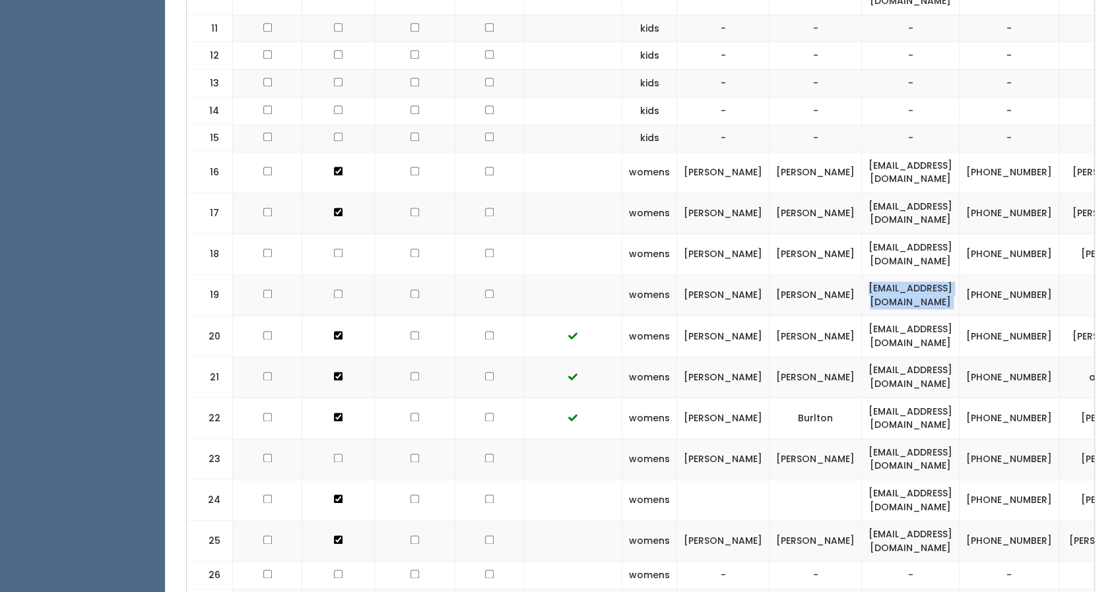
copy tr "ninigonzales.217@gmail.com"
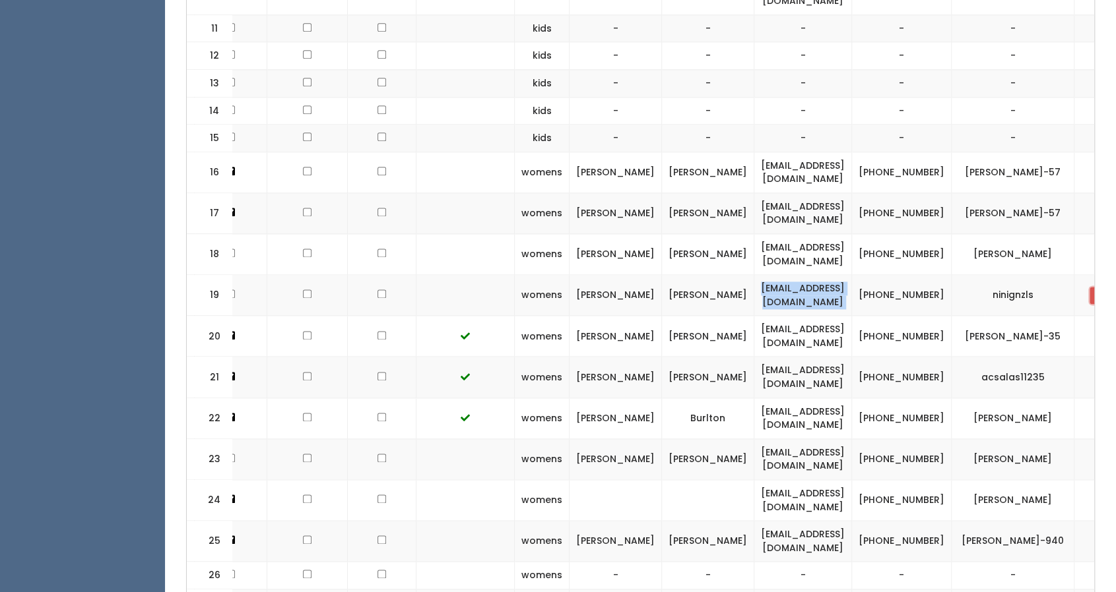
click at [1095, 292] on span "button" at bounding box center [1097, 296] width 5 height 8
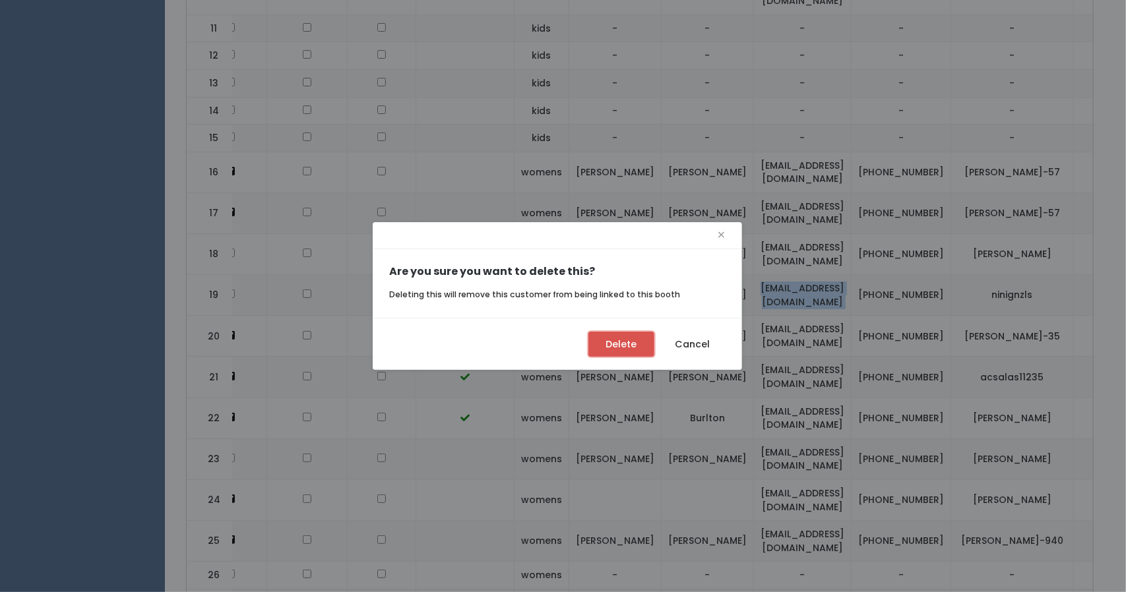
click at [641, 339] on button "Delete" at bounding box center [621, 344] width 66 height 25
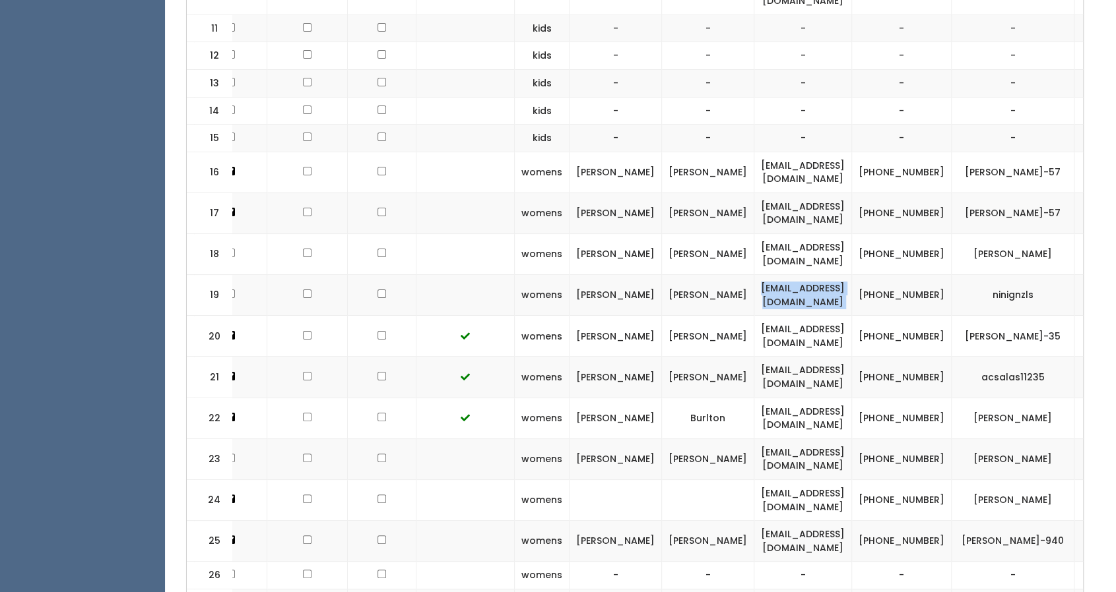
scroll to position [0, 96]
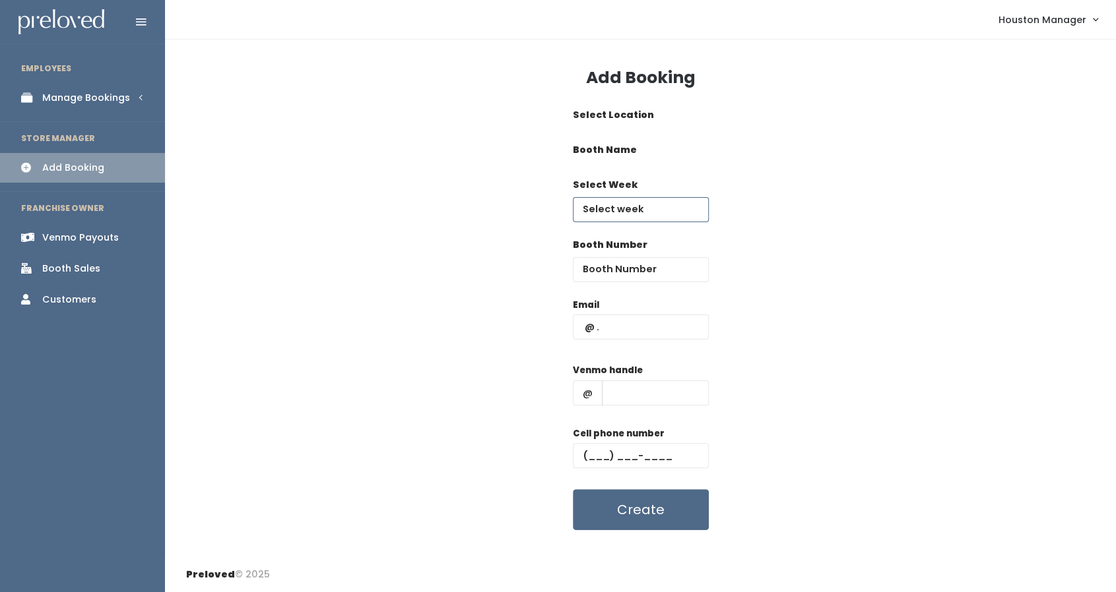
click at [635, 209] on div "Add Booking Select Location Houston Booth Name women's kid's home men's Select …" at bounding box center [640, 299] width 951 height 518
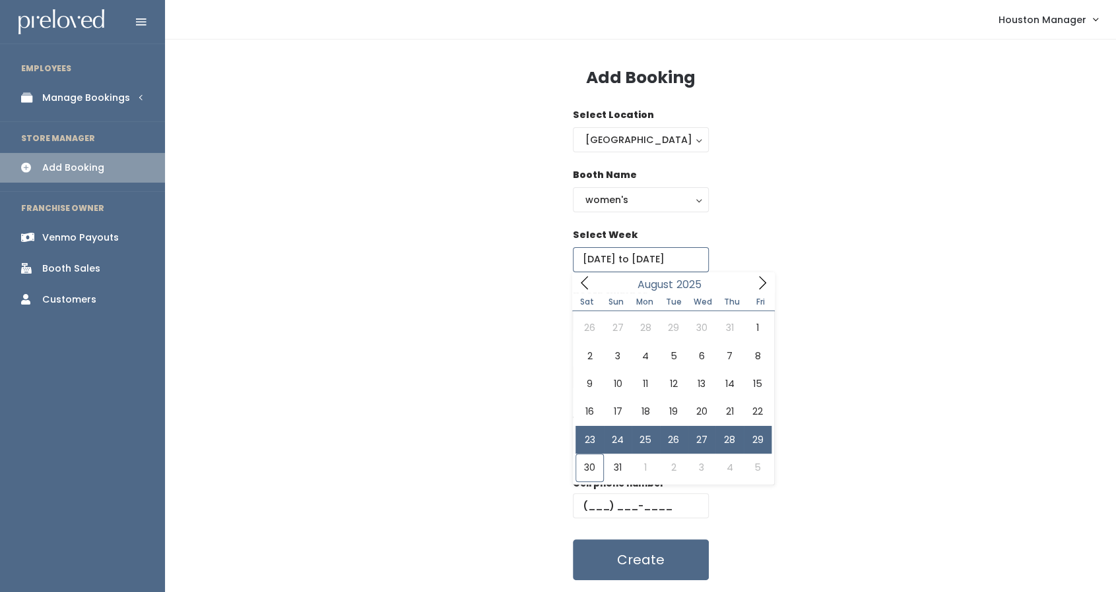
click at [625, 254] on input "August 23 to August 29" at bounding box center [641, 259] width 136 height 25
type input "August 30 to September 5"
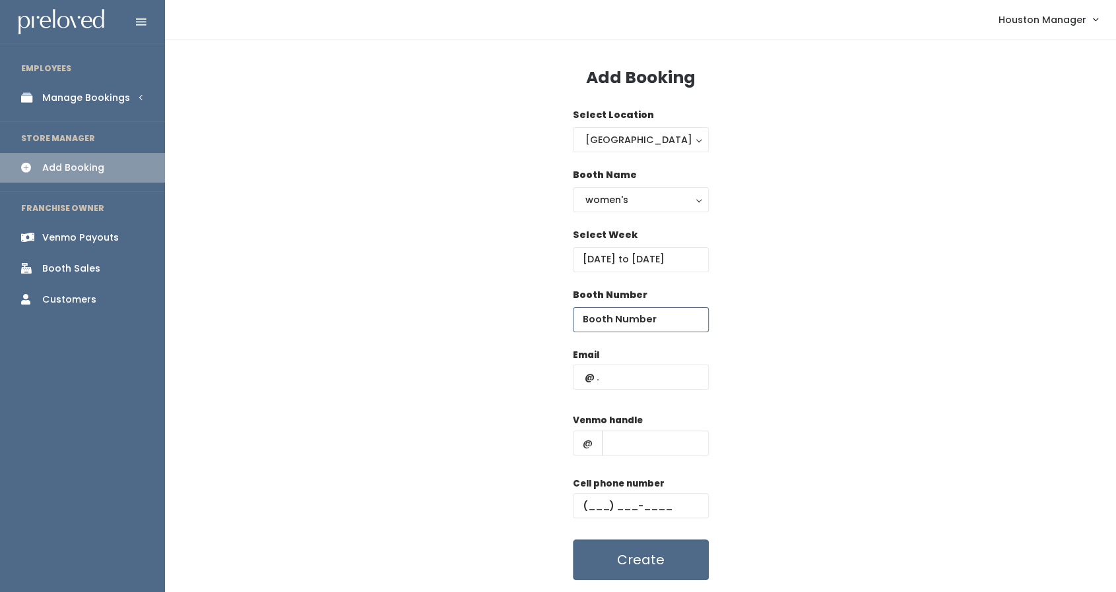
click at [621, 315] on input "number" at bounding box center [641, 319] width 136 height 25
type input "27"
click at [619, 374] on input "text" at bounding box center [641, 377] width 136 height 25
paste input "[EMAIL_ADDRESS][DOMAIN_NAME]"
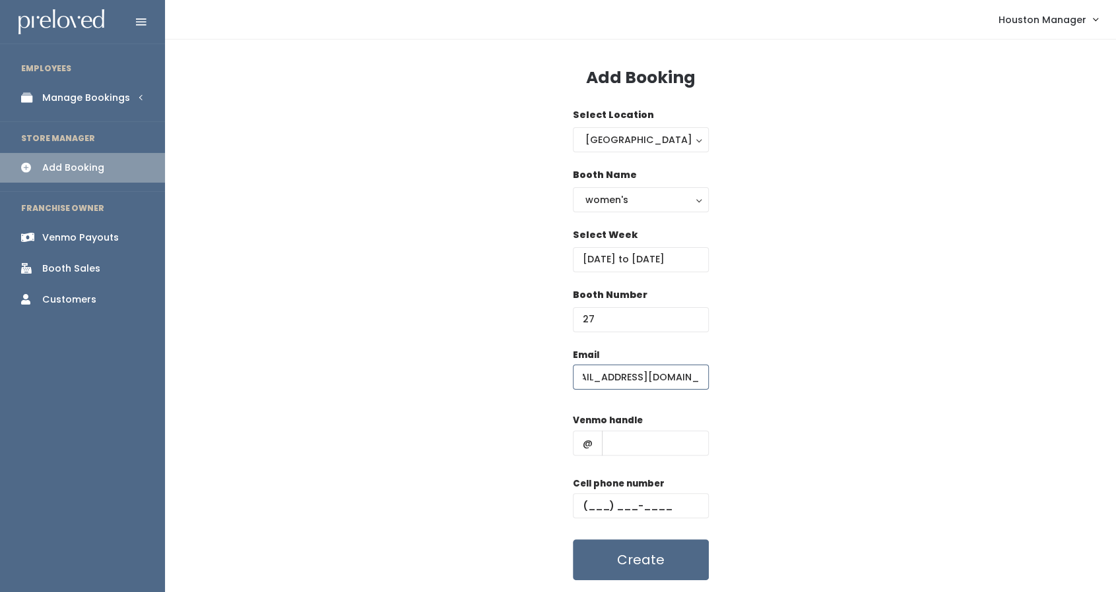
type input "ninigonzales.217@gmail.com"
click at [655, 441] on input "text" at bounding box center [655, 443] width 107 height 25
type input "w"
click at [587, 508] on input "text" at bounding box center [641, 505] width 136 height 25
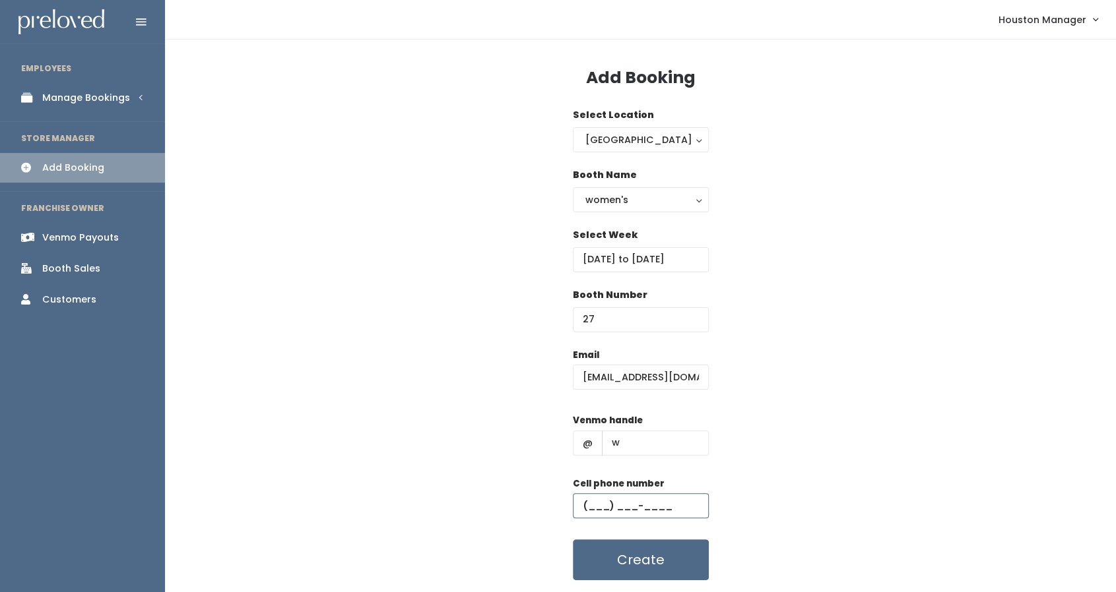
type input "(444) 444-4444"
click at [647, 444] on input "w" at bounding box center [655, 443] width 107 height 25
click at [644, 553] on button "Create" at bounding box center [641, 560] width 136 height 41
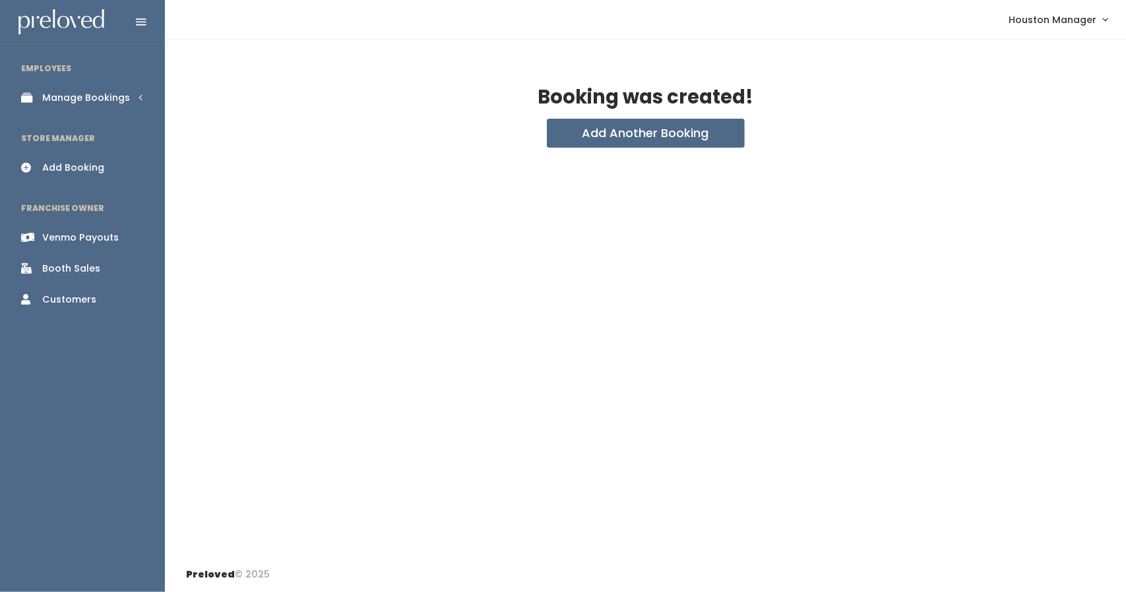
click at [103, 234] on div "Venmo Payouts" at bounding box center [80, 238] width 77 height 14
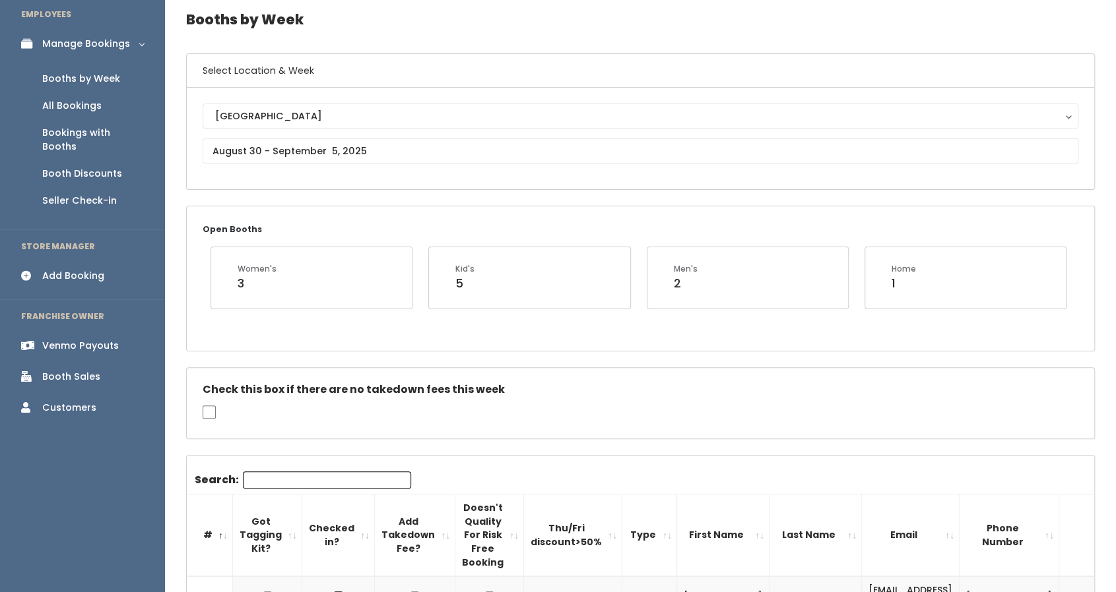
scroll to position [36, 0]
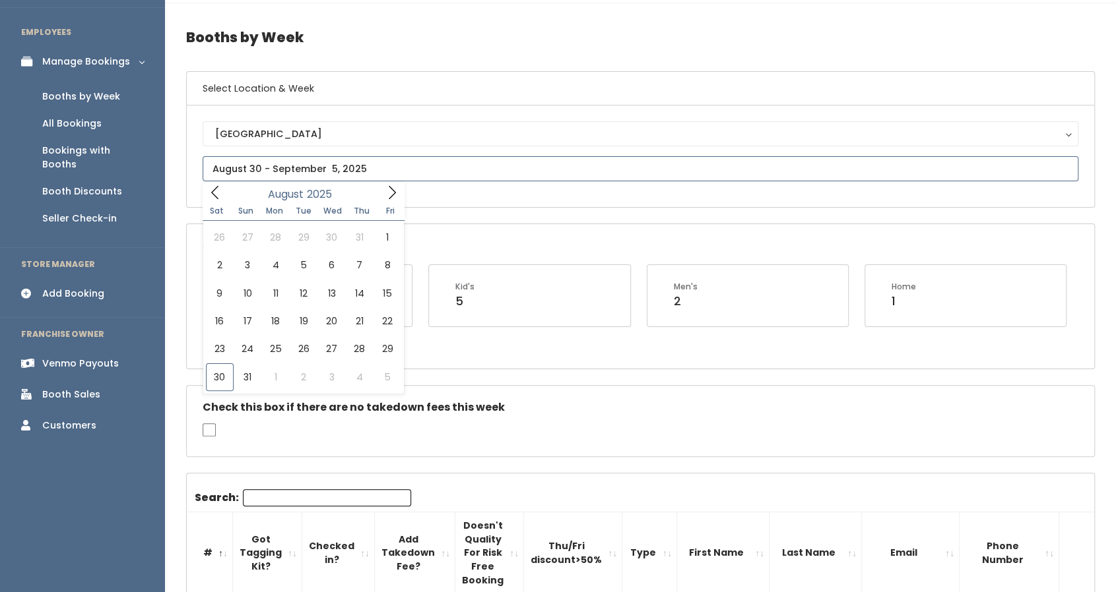
click at [334, 176] on input "text" at bounding box center [640, 168] width 875 height 25
click at [393, 191] on icon at bounding box center [392, 192] width 15 height 15
type input "September 6 to September 12"
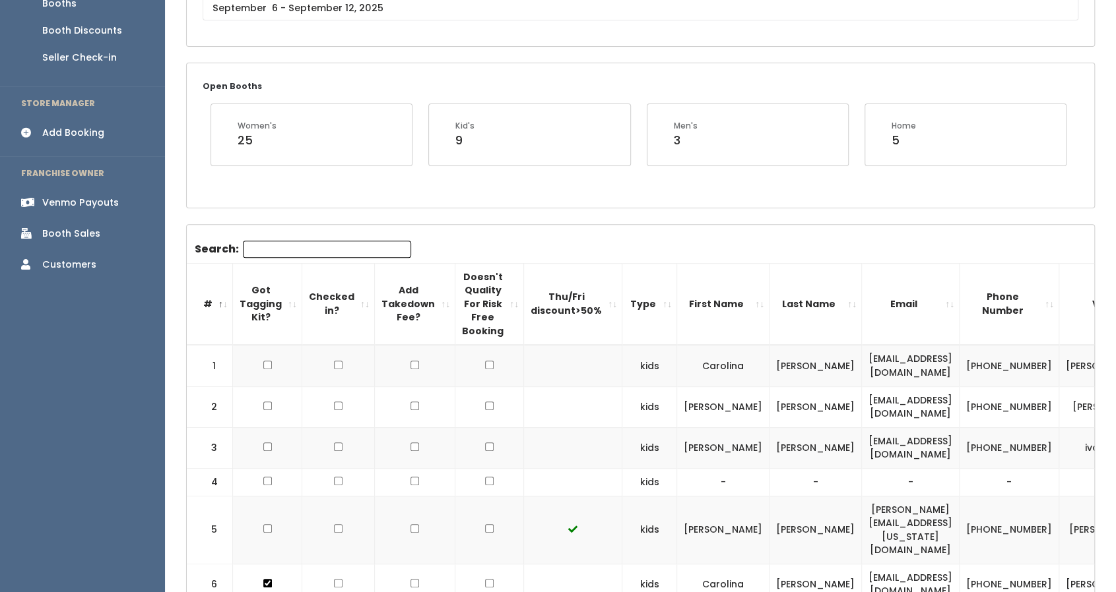
scroll to position [160, 0]
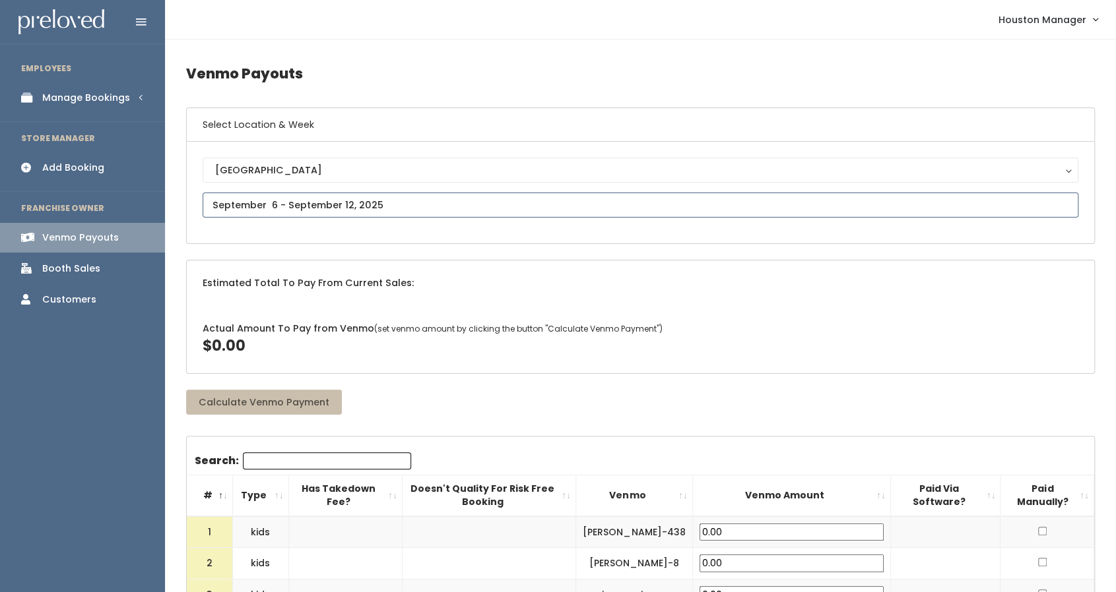
click at [344, 212] on input "text" at bounding box center [640, 205] width 875 height 25
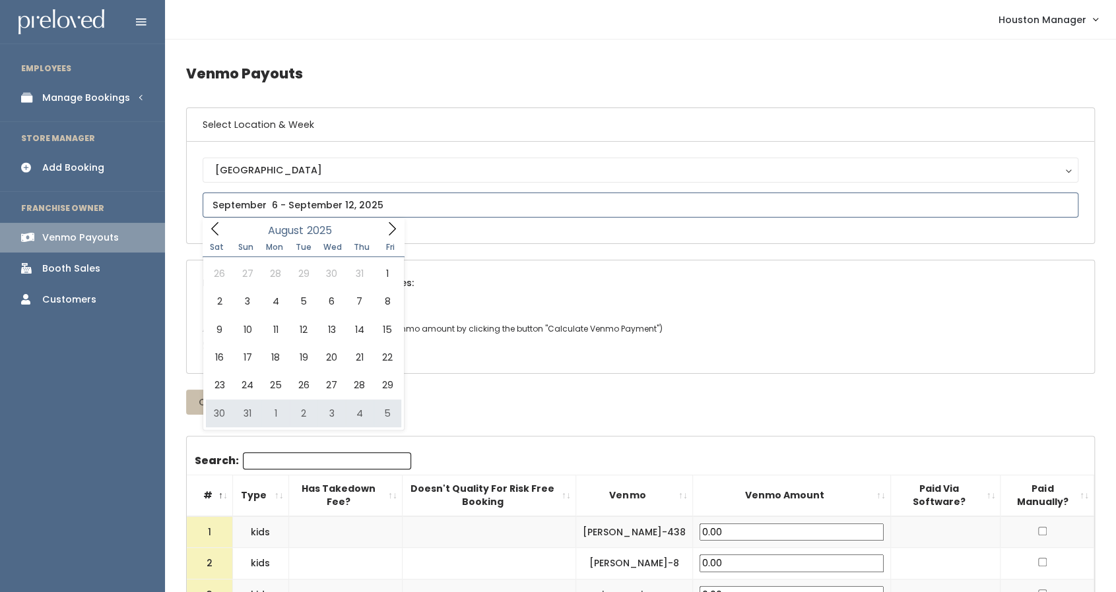
type input "August 30 to September 5"
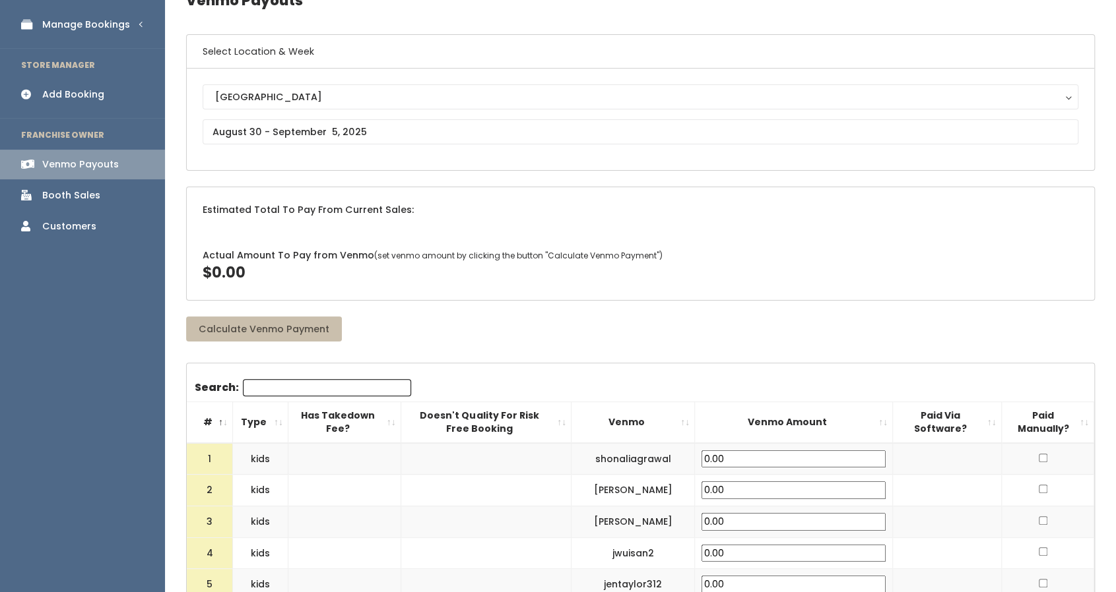
scroll to position [57, 0]
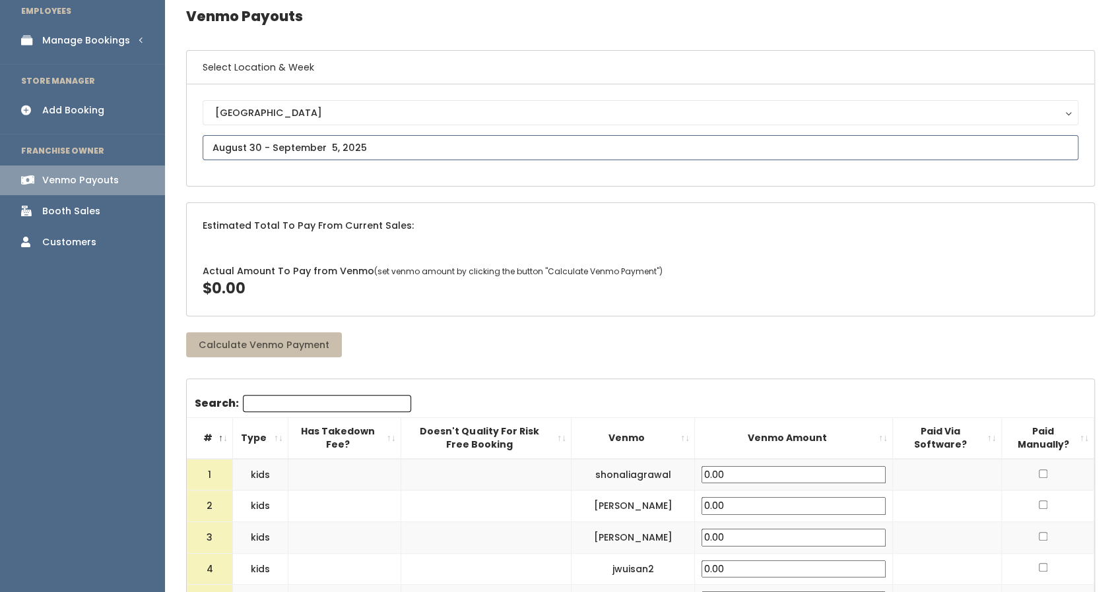
drag, startPoint x: 696, startPoint y: 353, endPoint x: 281, endPoint y: 139, distance: 467.1
click at [281, 139] on input "text" at bounding box center [640, 147] width 875 height 25
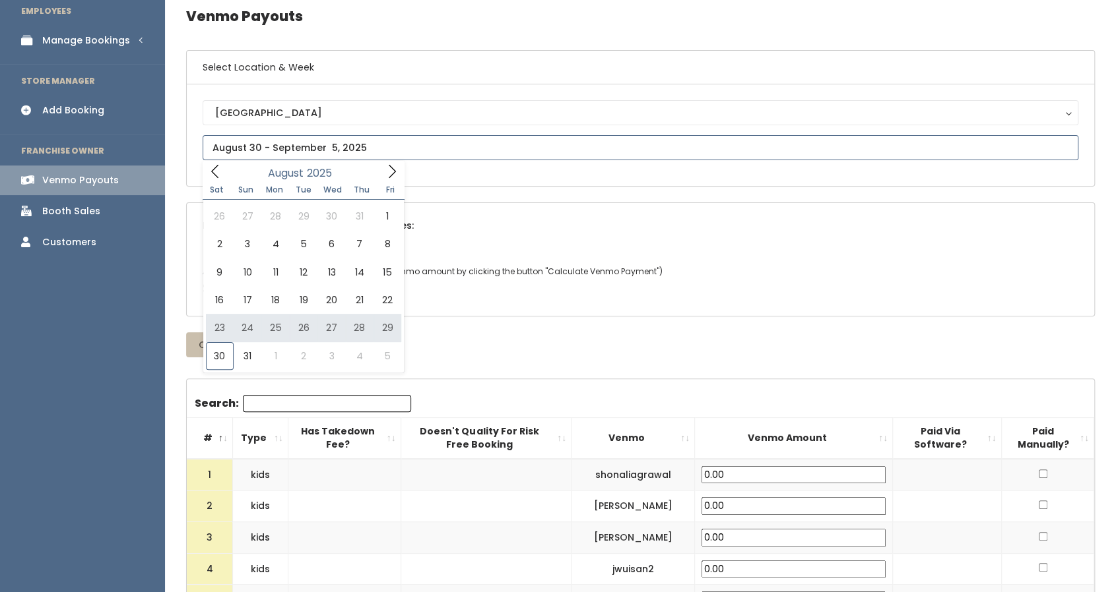
type input "August 23 to August 29"
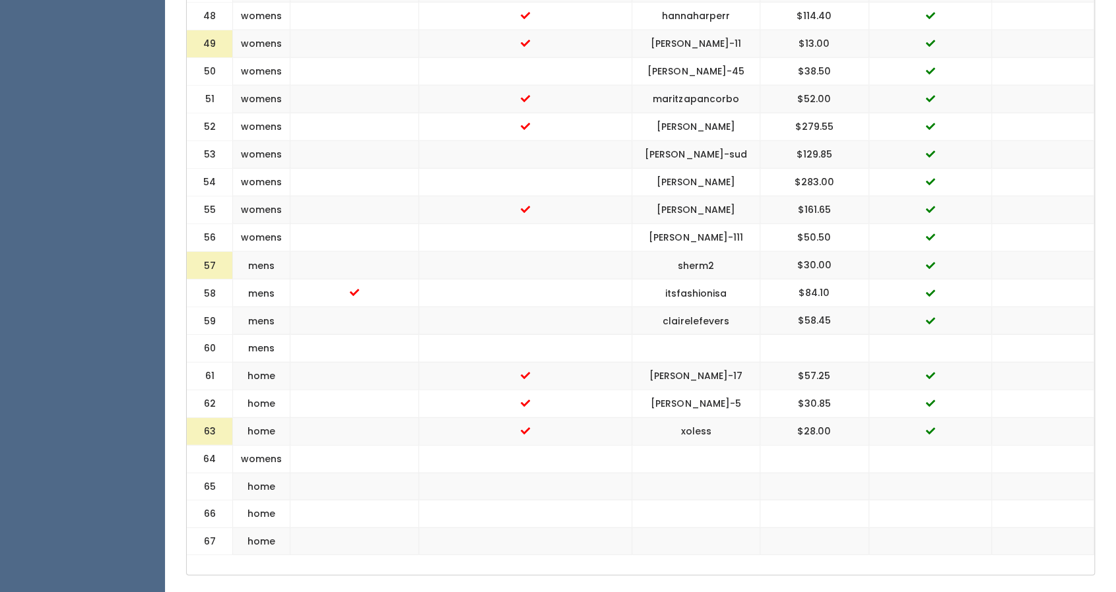
scroll to position [1894, 0]
